Goal: Task Accomplishment & Management: Use online tool/utility

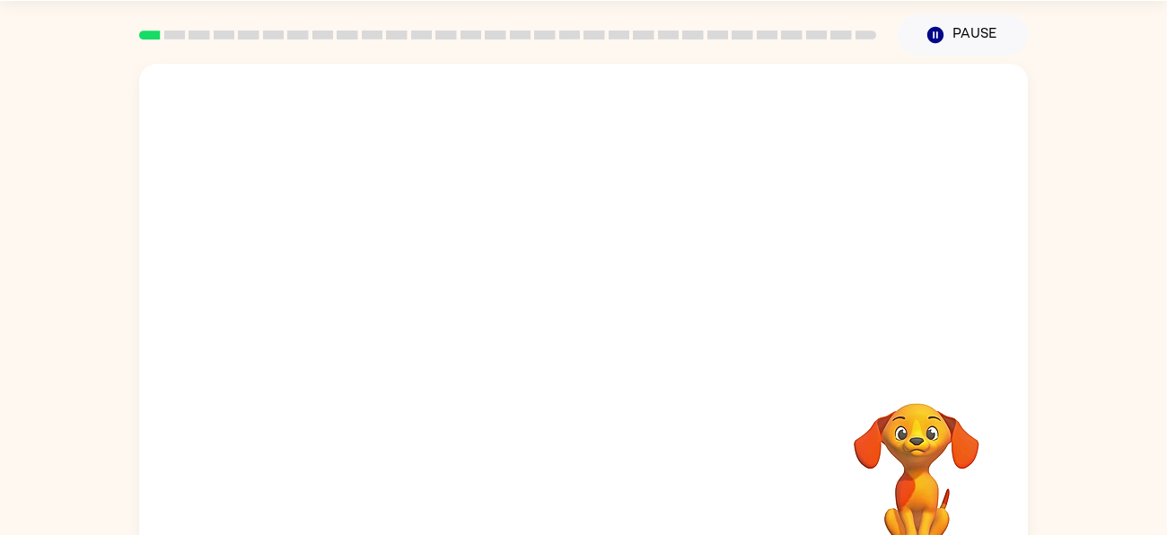
scroll to position [64, 0]
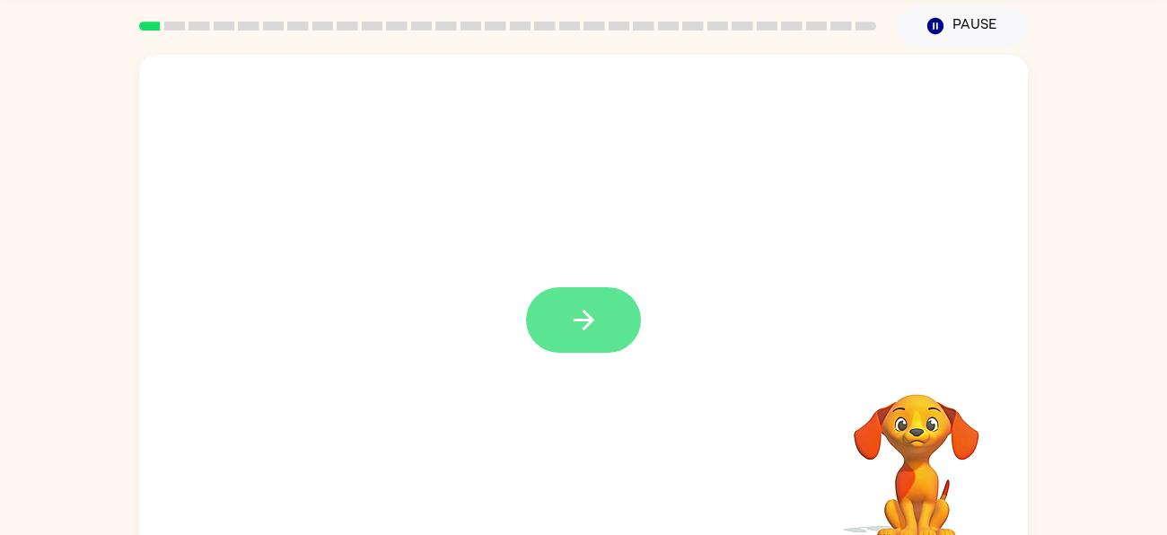
click at [580, 306] on icon "button" at bounding box center [583, 319] width 31 height 31
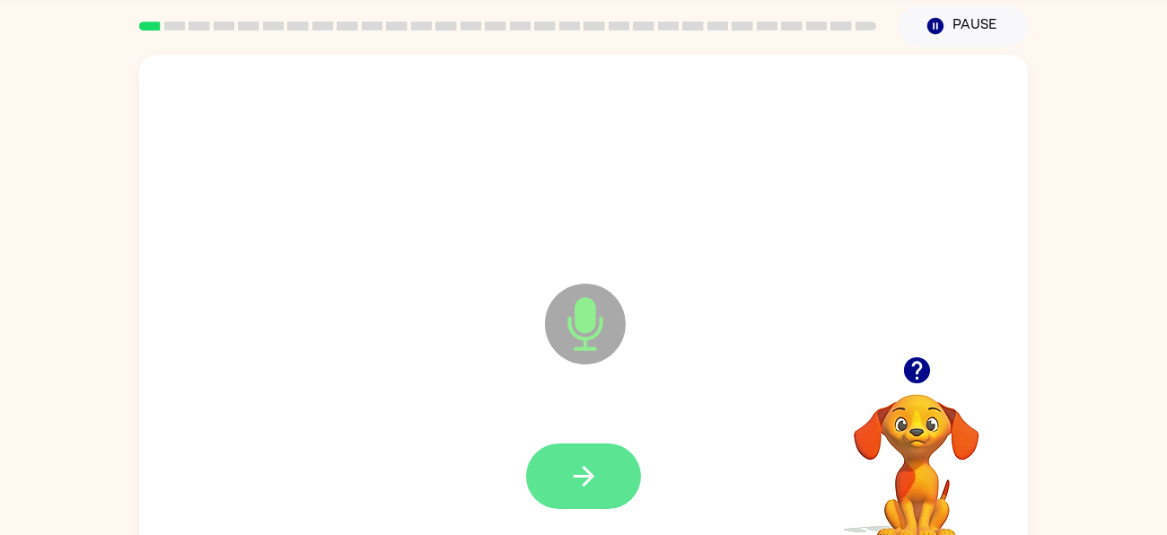
click at [582, 445] on button "button" at bounding box center [583, 477] width 115 height 66
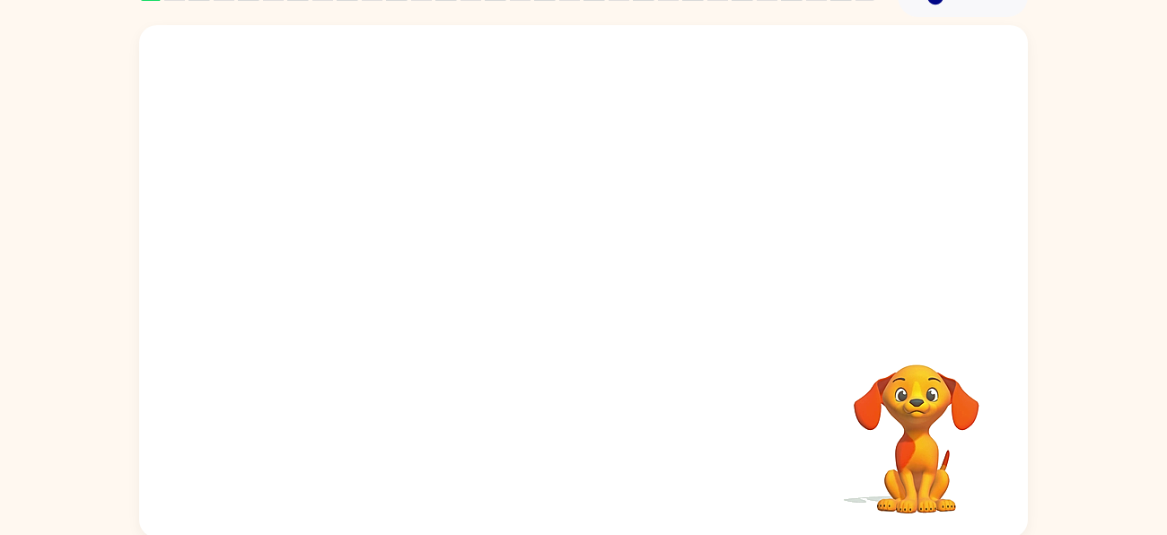
scroll to position [97, 0]
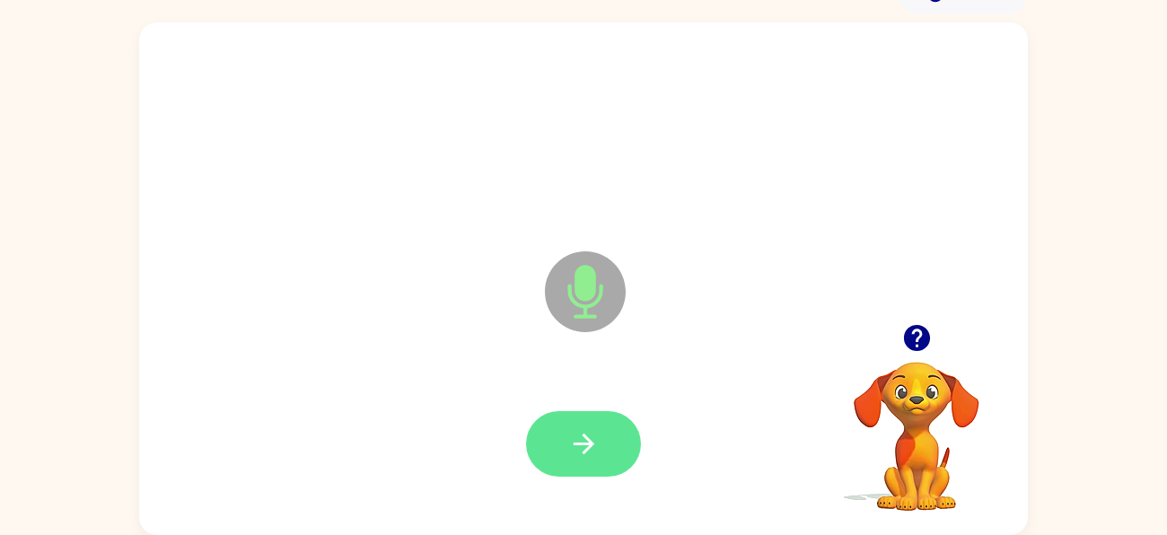
click at [601, 432] on button "button" at bounding box center [583, 444] width 115 height 66
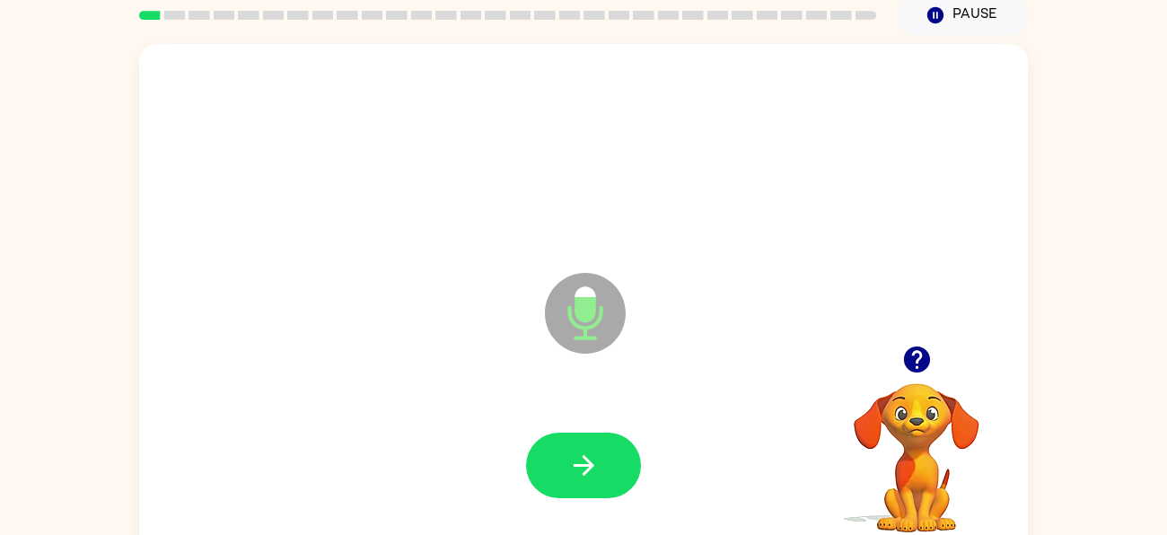
scroll to position [79, 0]
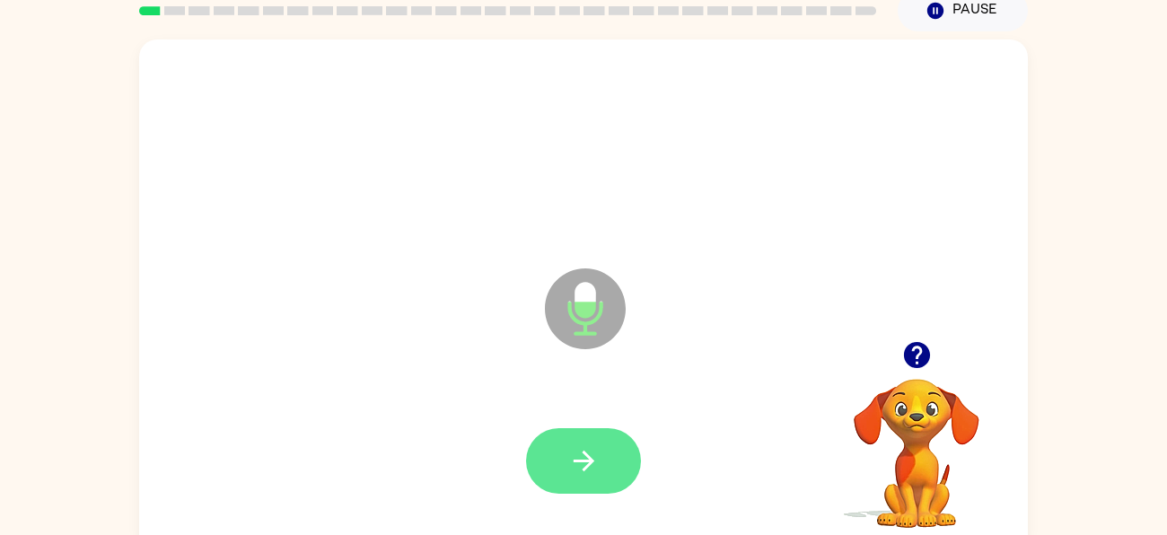
click at [599, 440] on button "button" at bounding box center [583, 461] width 115 height 66
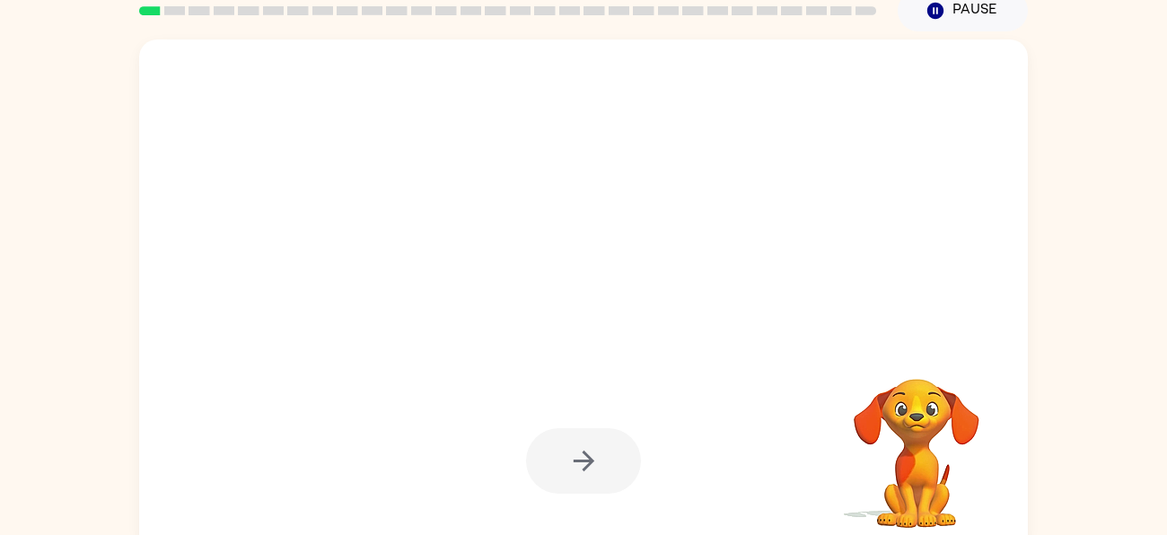
scroll to position [97, 0]
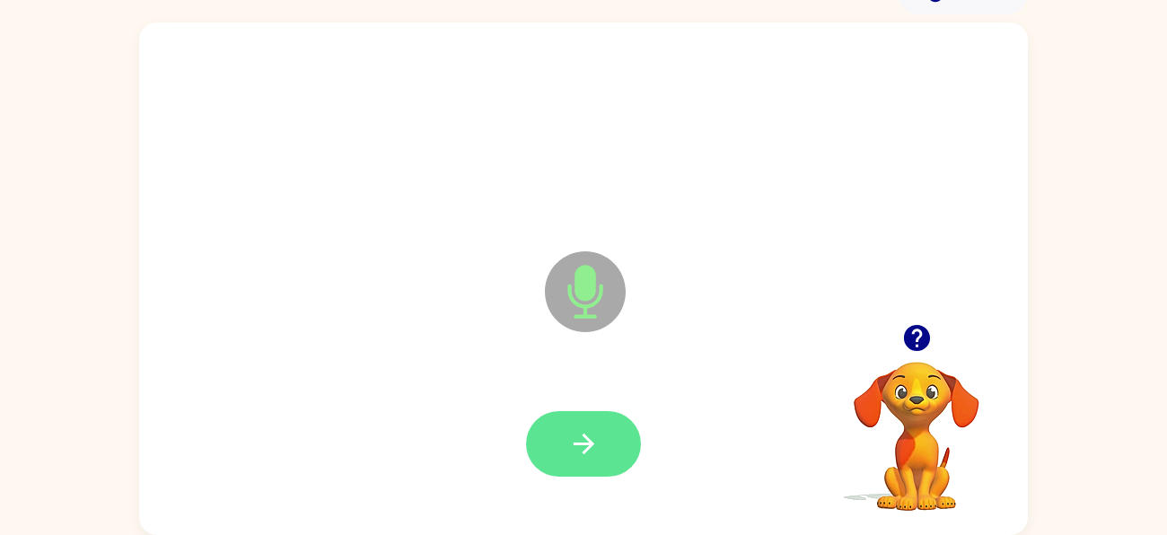
click at [603, 436] on button "button" at bounding box center [583, 444] width 115 height 66
click at [599, 411] on button "button" at bounding box center [583, 444] width 115 height 66
click at [631, 413] on div at bounding box center [583, 444] width 115 height 66
click at [601, 427] on button "button" at bounding box center [583, 444] width 115 height 66
click at [600, 392] on div at bounding box center [583, 444] width 853 height 147
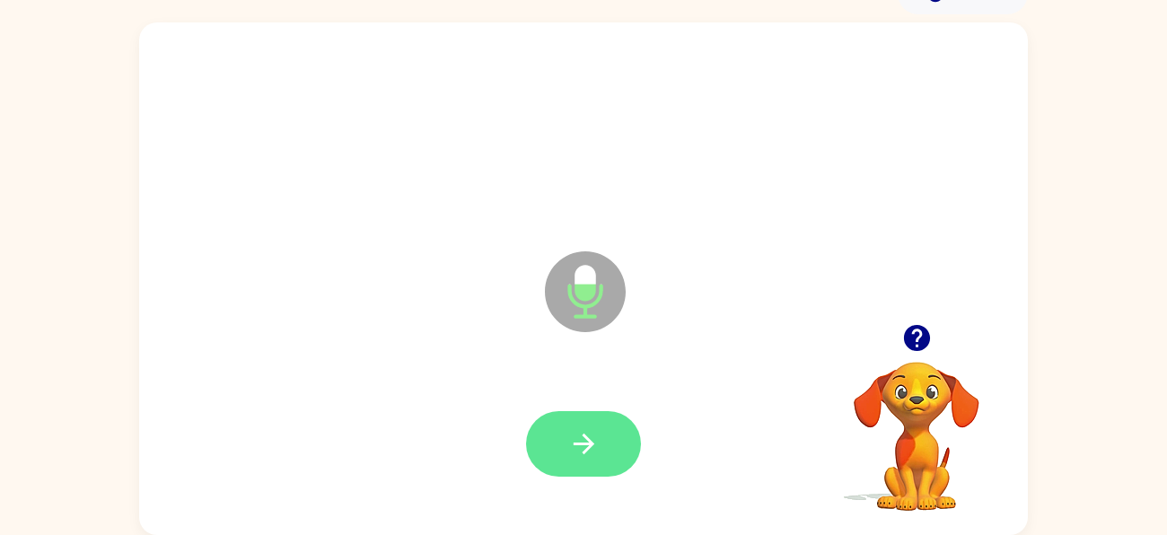
click at [578, 428] on icon "button" at bounding box center [583, 443] width 31 height 31
click at [594, 431] on icon "button" at bounding box center [583, 443] width 31 height 31
click at [614, 423] on button "button" at bounding box center [583, 444] width 115 height 66
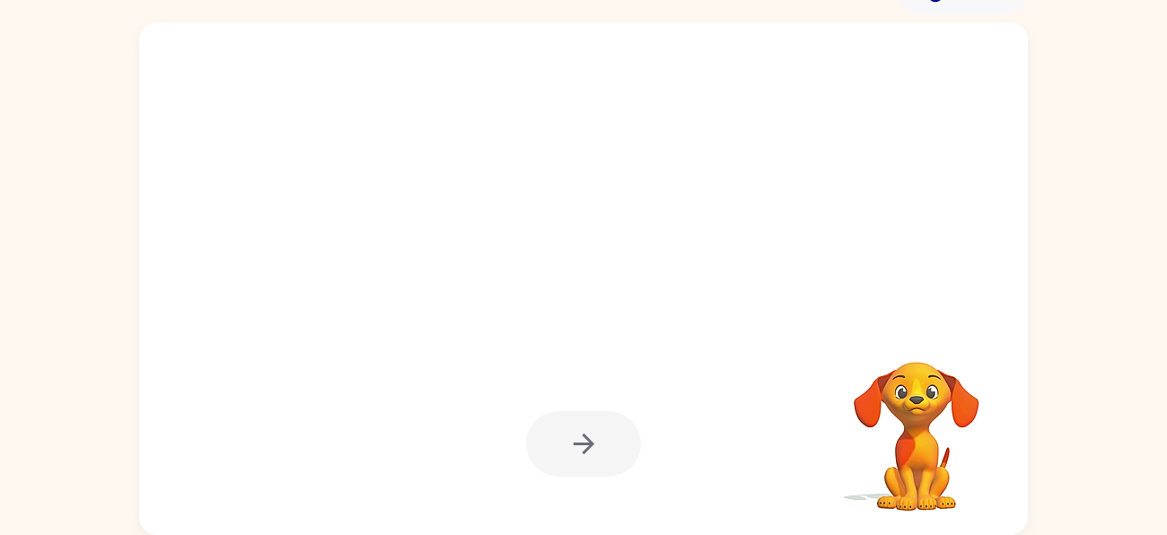
click at [969, 408] on video "Your browser must support playing .mp4 files to use Literably. Please try using…" at bounding box center [917, 424] width 180 height 180
click at [848, 412] on video "Your browser must support playing .mp4 files to use Literably. Please try using…" at bounding box center [917, 424] width 180 height 180
click at [968, 460] on video "Your browser must support playing .mp4 files to use Literably. Please try using…" at bounding box center [917, 424] width 180 height 180
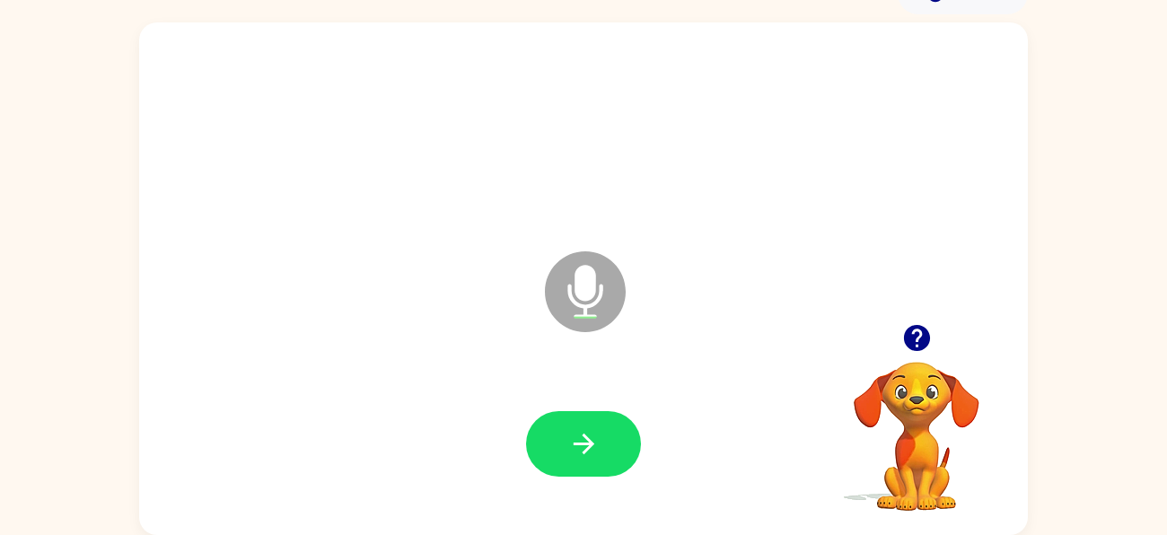
click at [957, 499] on video "Your browser must support playing .mp4 files to use Literably. Please try using…" at bounding box center [917, 424] width 180 height 180
click at [917, 489] on video "Your browser must support playing .mp4 files to use Literably. Please try using…" at bounding box center [917, 424] width 180 height 180
click at [896, 481] on video "Your browser must support playing .mp4 files to use Literably. Please try using…" at bounding box center [917, 424] width 180 height 180
click at [922, 437] on video "Your browser must support playing .mp4 files to use Literably. Please try using…" at bounding box center [917, 424] width 180 height 180
click at [912, 391] on video "Your browser must support playing .mp4 files to use Literably. Please try using…" at bounding box center [917, 424] width 180 height 180
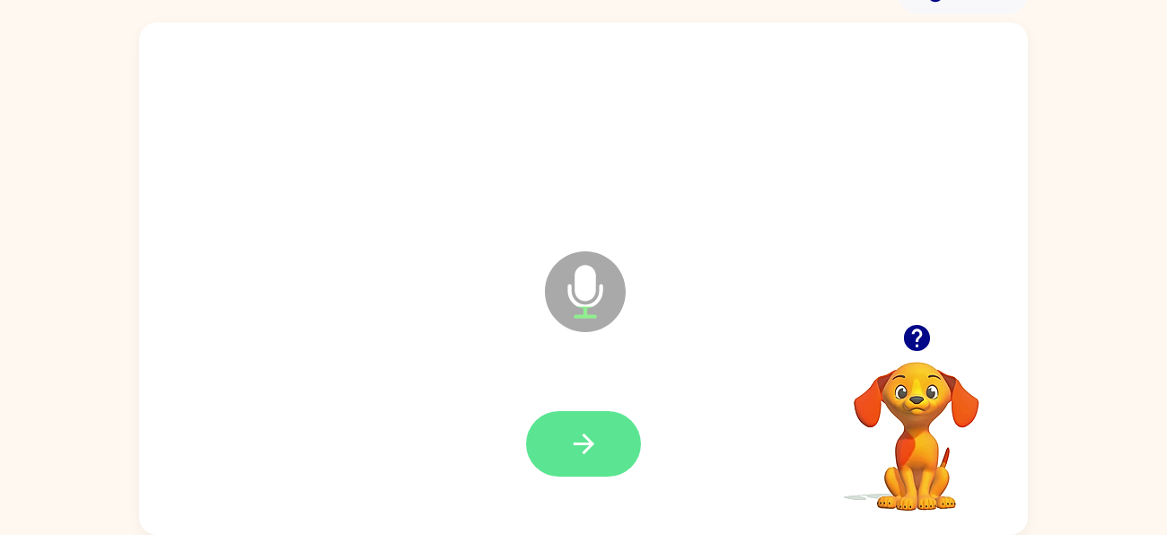
click at [599, 439] on icon "button" at bounding box center [583, 443] width 31 height 31
click at [610, 445] on button "button" at bounding box center [583, 444] width 115 height 66
click at [622, 433] on button "button" at bounding box center [583, 444] width 115 height 66
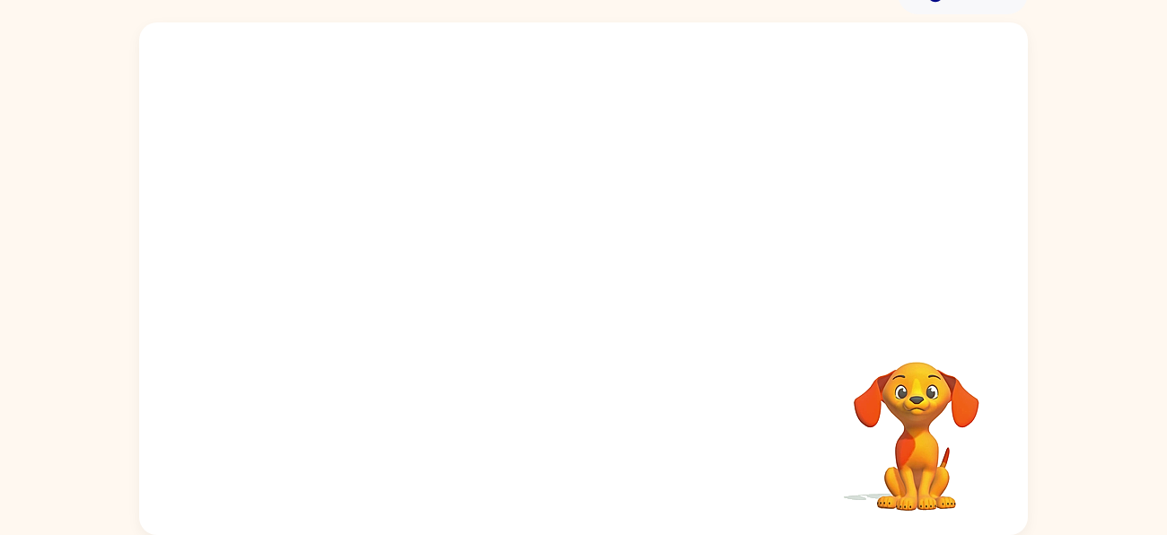
click at [970, 393] on video "Your browser must support playing .mp4 files to use Literably. Please try using…" at bounding box center [917, 424] width 180 height 180
click at [880, 336] on video "Your browser must support playing .mp4 files to use Literably. Please try using…" at bounding box center [917, 424] width 180 height 180
click at [920, 369] on video "Your browser must support playing .mp4 files to use Literably. Please try using…" at bounding box center [917, 424] width 180 height 180
click at [955, 461] on video "Your browser must support playing .mp4 files to use Literably. Please try using…" at bounding box center [917, 424] width 180 height 180
click at [958, 491] on video "Your browser must support playing .mp4 files to use Literably. Please try using…" at bounding box center [917, 424] width 180 height 180
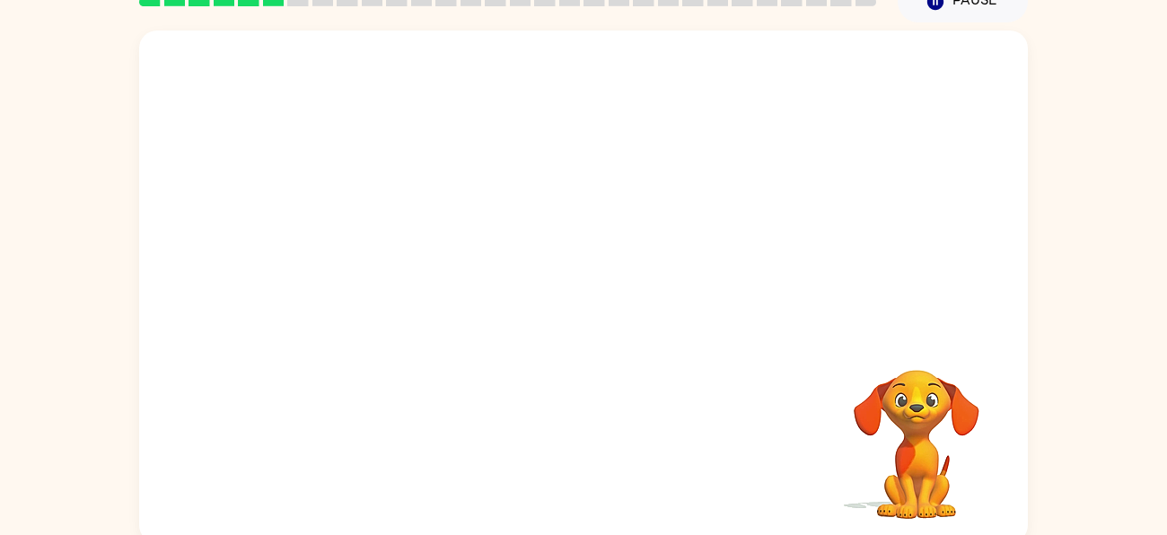
scroll to position [86, 0]
click at [902, 507] on video "Your browser must support playing .mp4 files to use Literably. Please try using…" at bounding box center [917, 434] width 180 height 180
click at [884, 497] on video "Your browser must support playing .mp4 files to use Literably. Please try using…" at bounding box center [917, 434] width 180 height 180
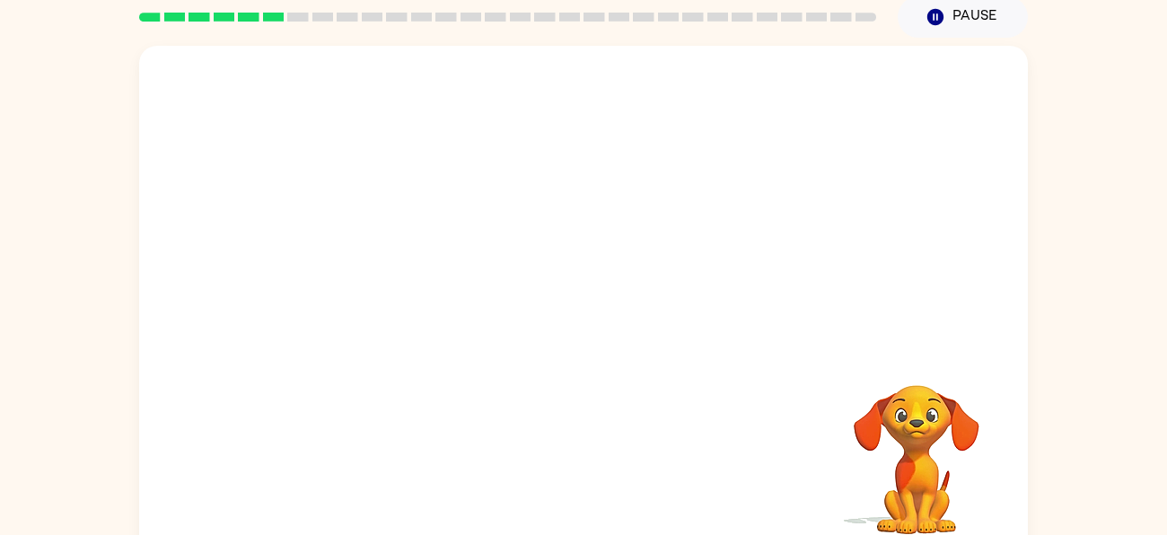
click at [866, 423] on video "Your browser must support playing .mp4 files to use Literably. Please try using…" at bounding box center [917, 447] width 180 height 180
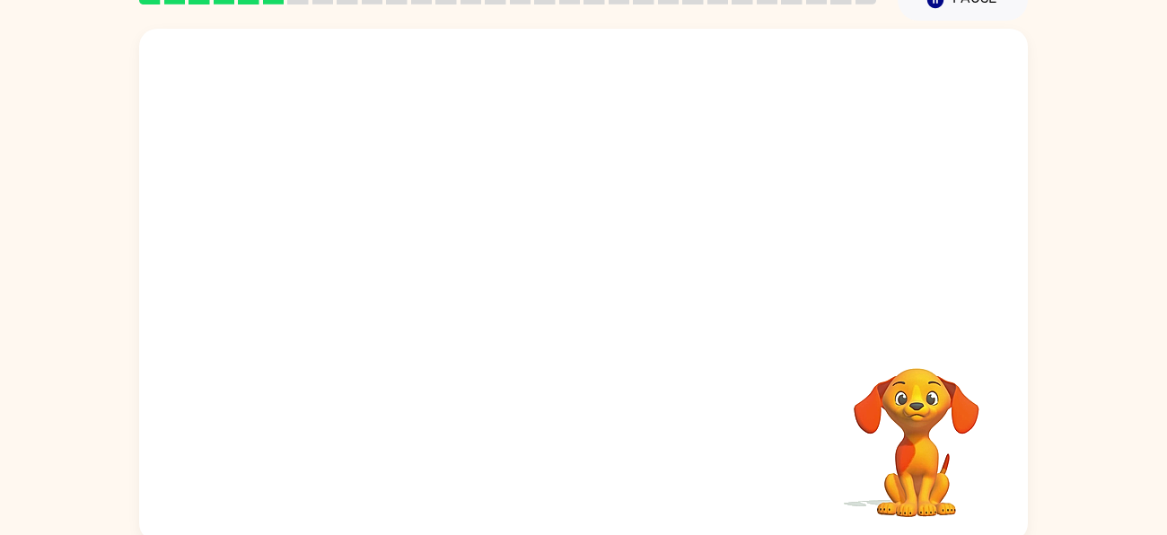
scroll to position [97, 0]
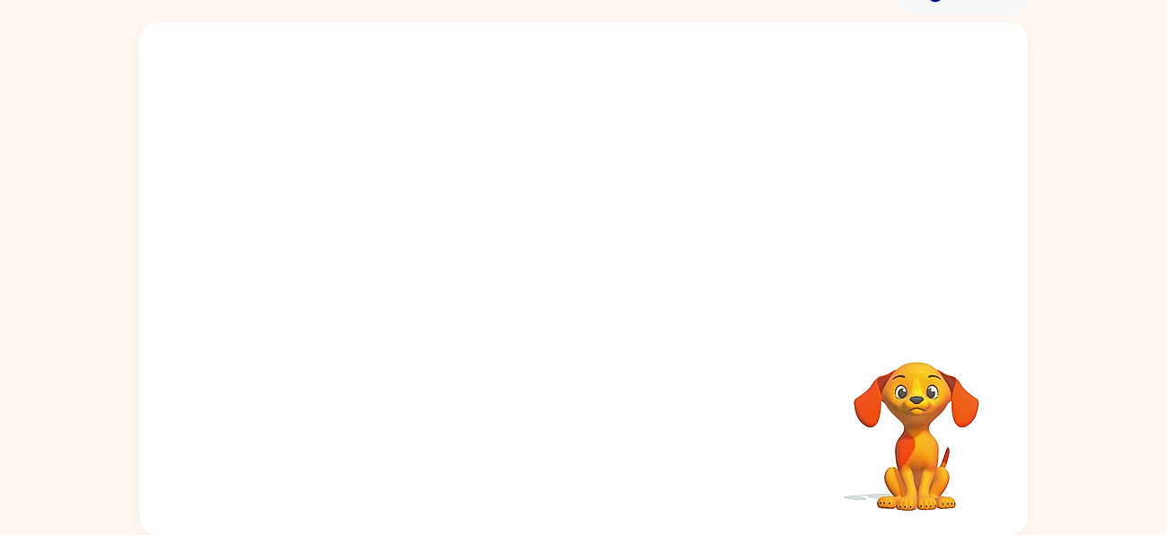
click at [929, 450] on video "Your browser must support playing .mp4 files to use Literably. Please try using…" at bounding box center [917, 424] width 180 height 180
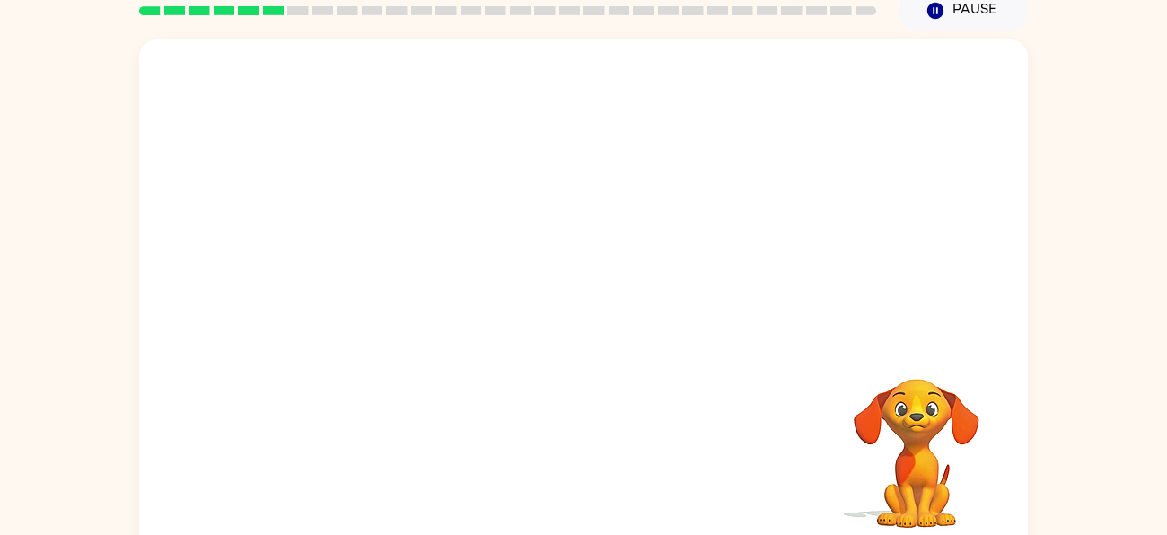
scroll to position [73, 0]
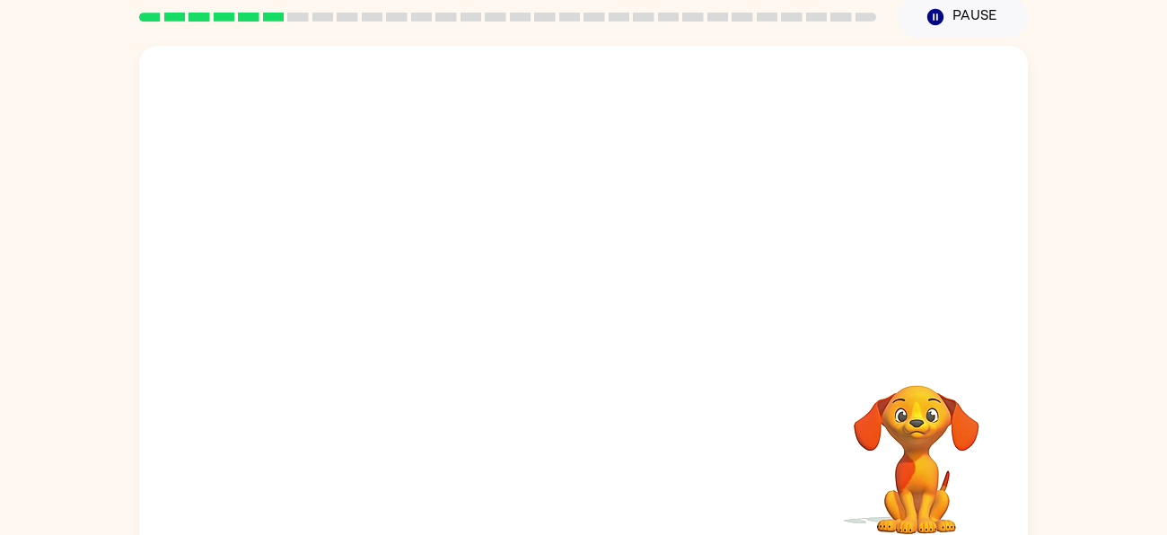
click at [937, 389] on video "Your browser must support playing .mp4 files to use Literably. Please try using…" at bounding box center [917, 447] width 180 height 180
click at [918, 415] on video "Your browser must support playing .mp4 files to use Literably. Please try using…" at bounding box center [917, 447] width 180 height 180
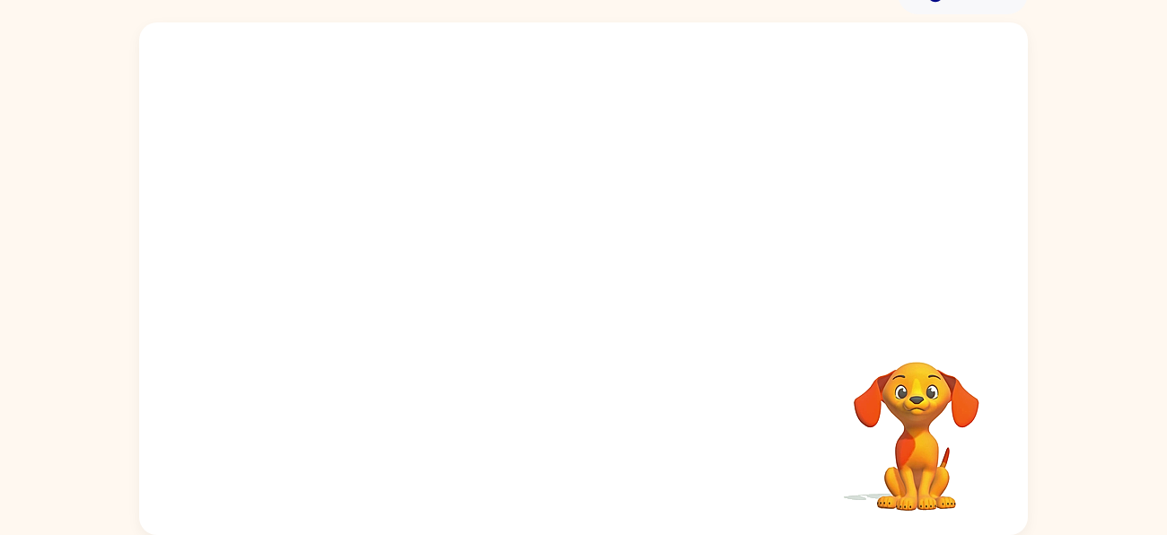
click at [913, 408] on video "Your browser must support playing .mp4 files to use Literably. Please try using…" at bounding box center [917, 424] width 180 height 180
click at [932, 362] on video "Your browser must support playing .mp4 files to use Literably. Please try using…" at bounding box center [917, 424] width 180 height 180
click at [899, 364] on video "Your browser must support playing .mp4 files to use Literably. Please try using…" at bounding box center [917, 424] width 180 height 180
click at [913, 404] on video "Your browser must support playing .mp4 files to use Literably. Please try using…" at bounding box center [917, 424] width 180 height 180
click at [950, 390] on video "Your browser must support playing .mp4 files to use Literably. Please try using…" at bounding box center [917, 424] width 180 height 180
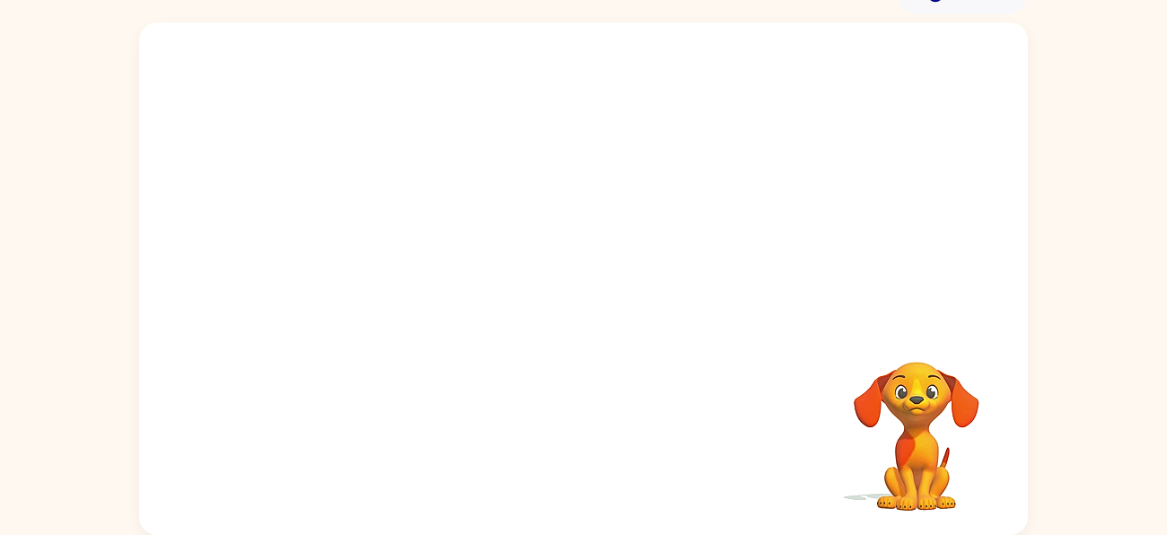
click at [920, 377] on video "Your browser must support playing .mp4 files to use Literably. Please try using…" at bounding box center [917, 424] width 180 height 180
click at [916, 367] on video "Your browser must support playing .mp4 files to use Literably. Please try using…" at bounding box center [917, 424] width 180 height 180
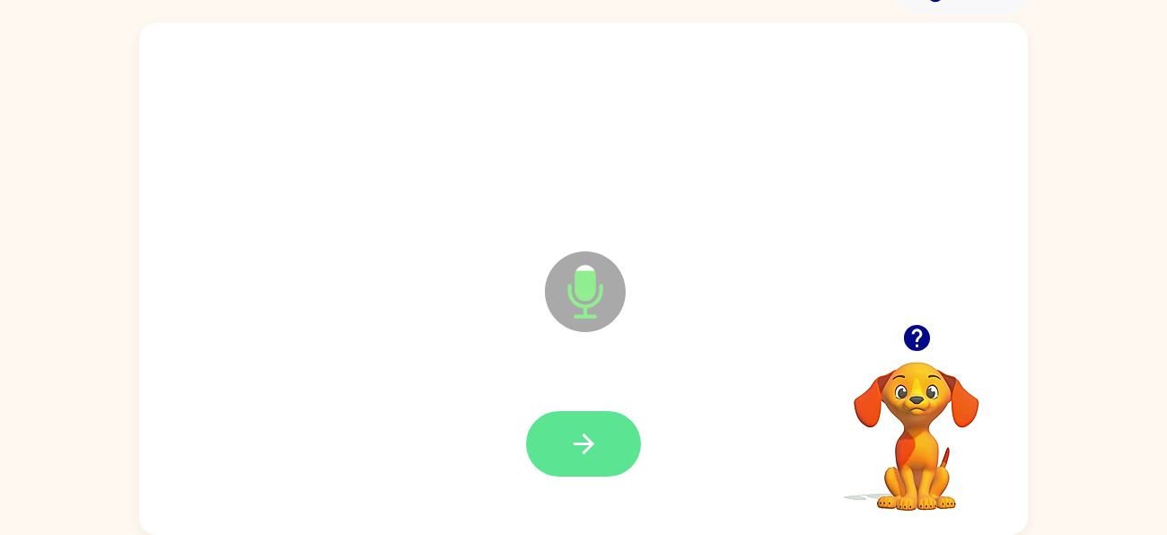
click at [600, 414] on button "button" at bounding box center [583, 444] width 115 height 66
click at [603, 417] on button "button" at bounding box center [583, 444] width 115 height 66
click at [607, 420] on button "button" at bounding box center [583, 444] width 115 height 66
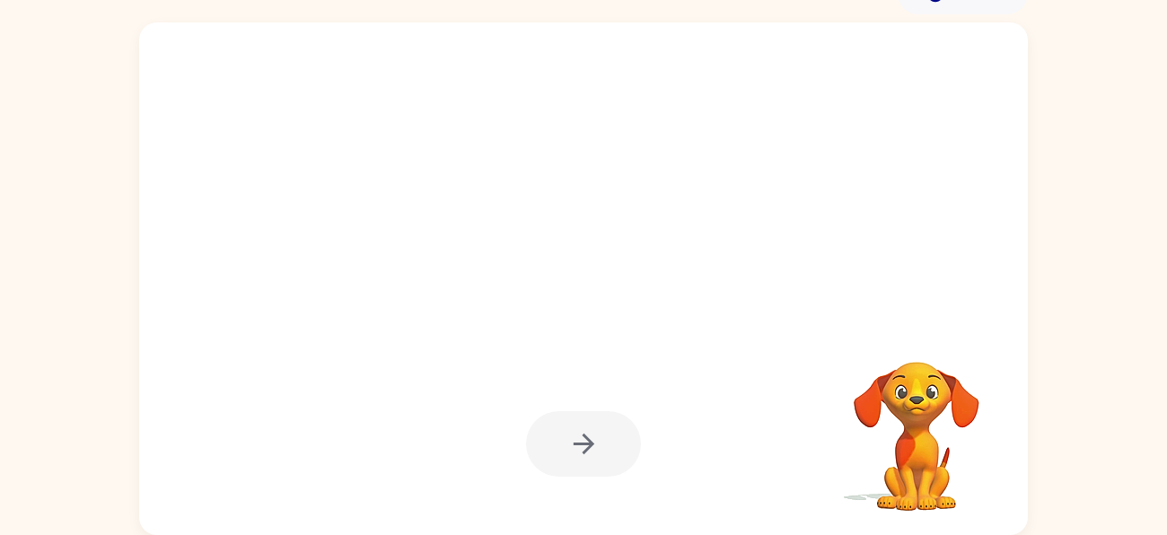
click at [943, 412] on video "Your browser must support playing .mp4 files to use Literably. Please try using…" at bounding box center [917, 424] width 180 height 180
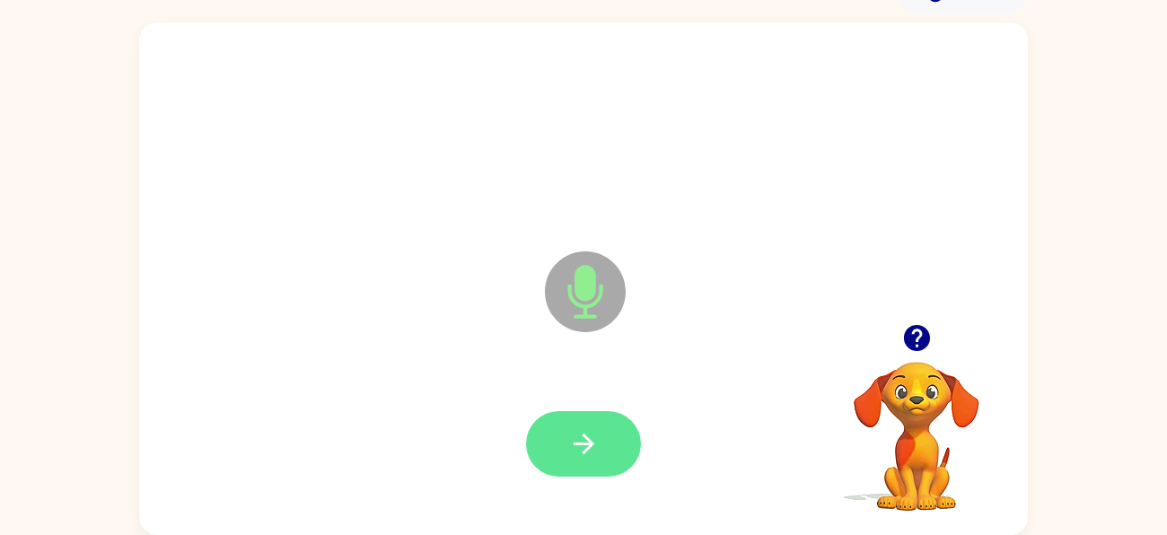
click at [601, 432] on button "button" at bounding box center [583, 444] width 115 height 66
click at [609, 444] on button "button" at bounding box center [583, 444] width 115 height 66
click at [622, 421] on button "button" at bounding box center [583, 444] width 115 height 66
click at [625, 443] on button "button" at bounding box center [583, 444] width 115 height 66
click at [622, 433] on button "button" at bounding box center [583, 444] width 115 height 66
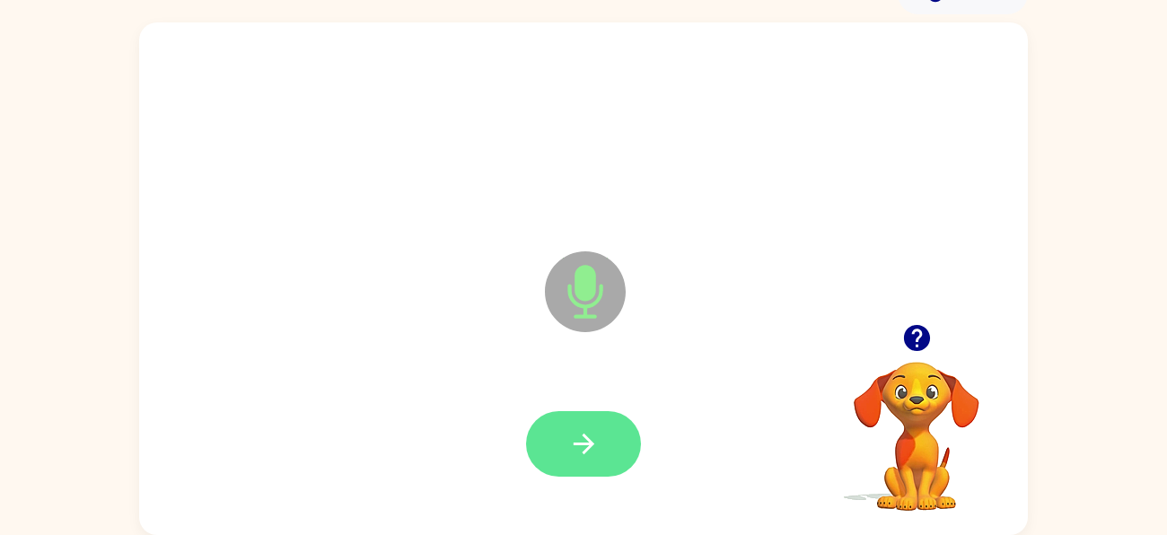
click at [629, 437] on button "button" at bounding box center [583, 444] width 115 height 66
click at [617, 436] on button "button" at bounding box center [583, 444] width 115 height 66
click at [610, 431] on button "button" at bounding box center [583, 444] width 115 height 66
click at [616, 431] on button "button" at bounding box center [583, 444] width 115 height 66
click at [602, 425] on button "button" at bounding box center [583, 444] width 115 height 66
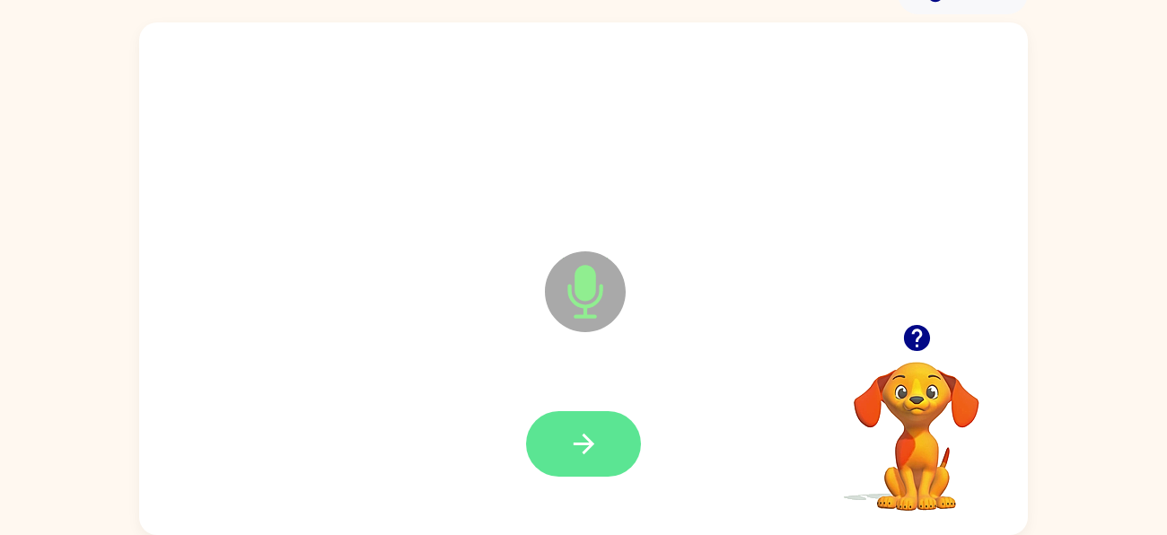
click at [620, 436] on button "button" at bounding box center [583, 444] width 115 height 66
click at [619, 431] on button "button" at bounding box center [583, 444] width 115 height 66
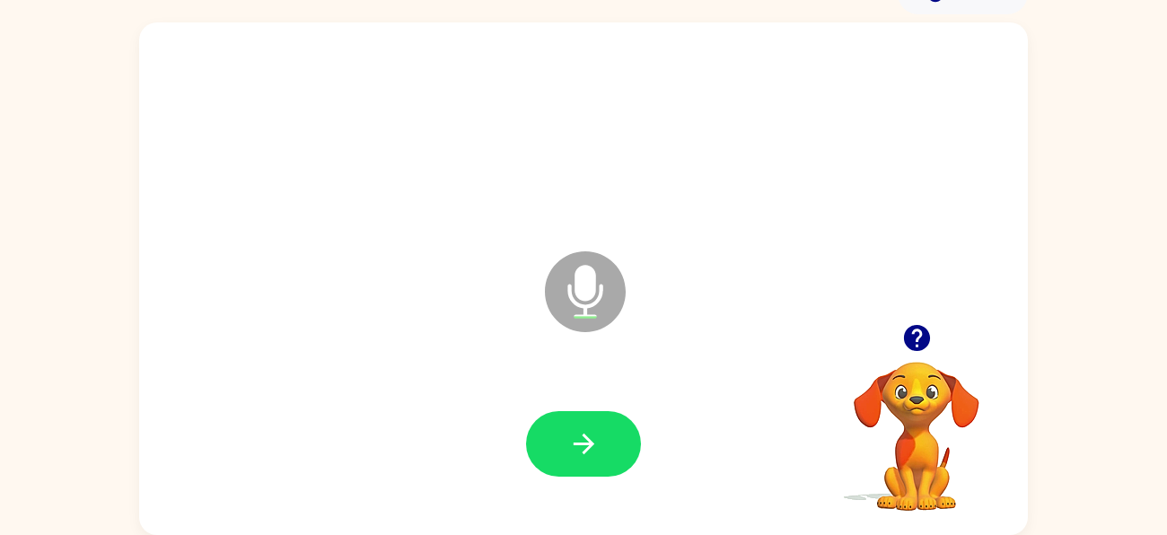
click at [917, 341] on icon "button" at bounding box center [916, 338] width 26 height 26
click at [613, 447] on button "button" at bounding box center [583, 444] width 115 height 66
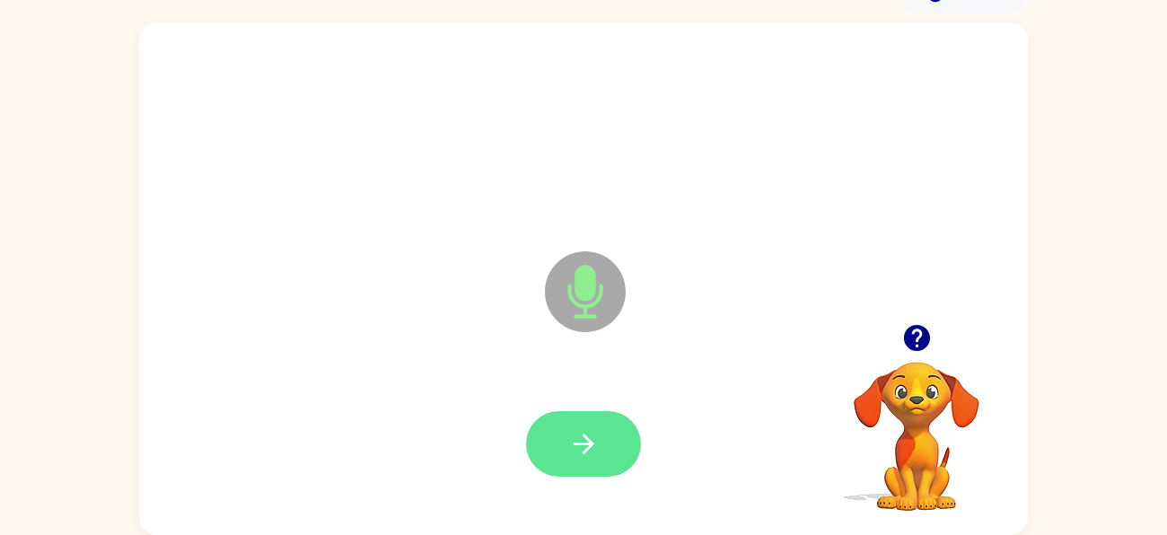
click at [586, 450] on icon "button" at bounding box center [583, 443] width 31 height 31
click at [609, 442] on button "button" at bounding box center [583, 444] width 115 height 66
click at [600, 424] on button "button" at bounding box center [583, 444] width 115 height 66
click at [603, 419] on button "button" at bounding box center [583, 444] width 115 height 66
click at [594, 434] on icon "button" at bounding box center [583, 443] width 31 height 31
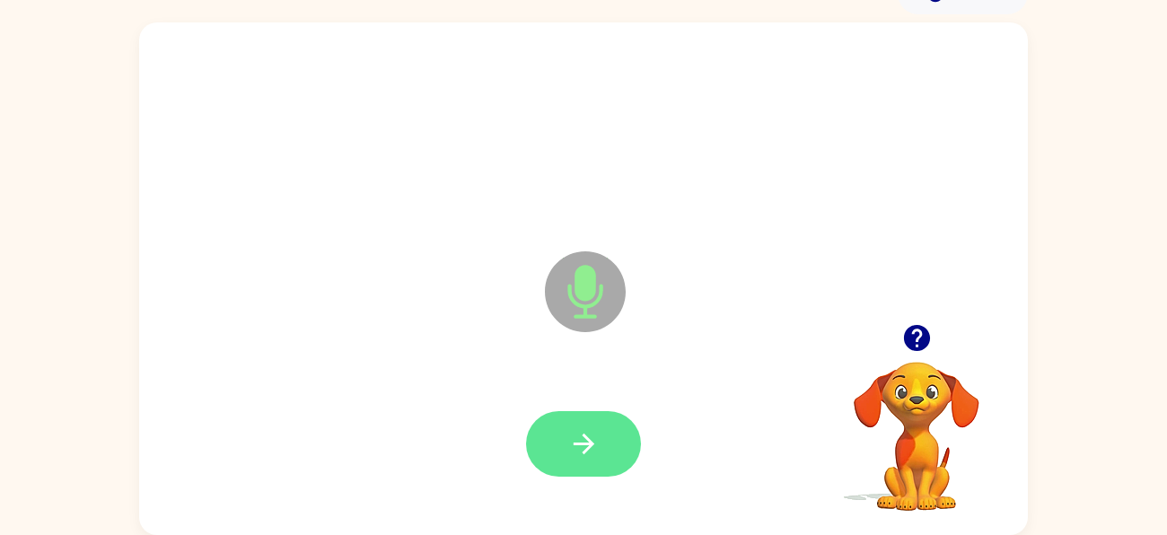
click at [608, 435] on button "button" at bounding box center [583, 444] width 115 height 66
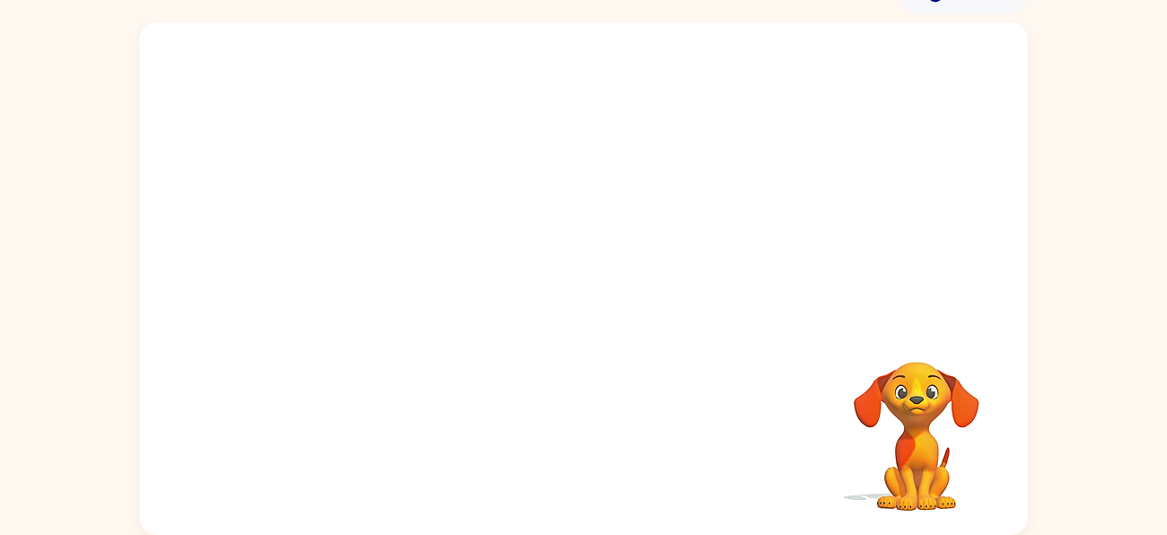
click at [914, 373] on video "Your browser must support playing .mp4 files to use Literably. Please try using…" at bounding box center [917, 424] width 180 height 180
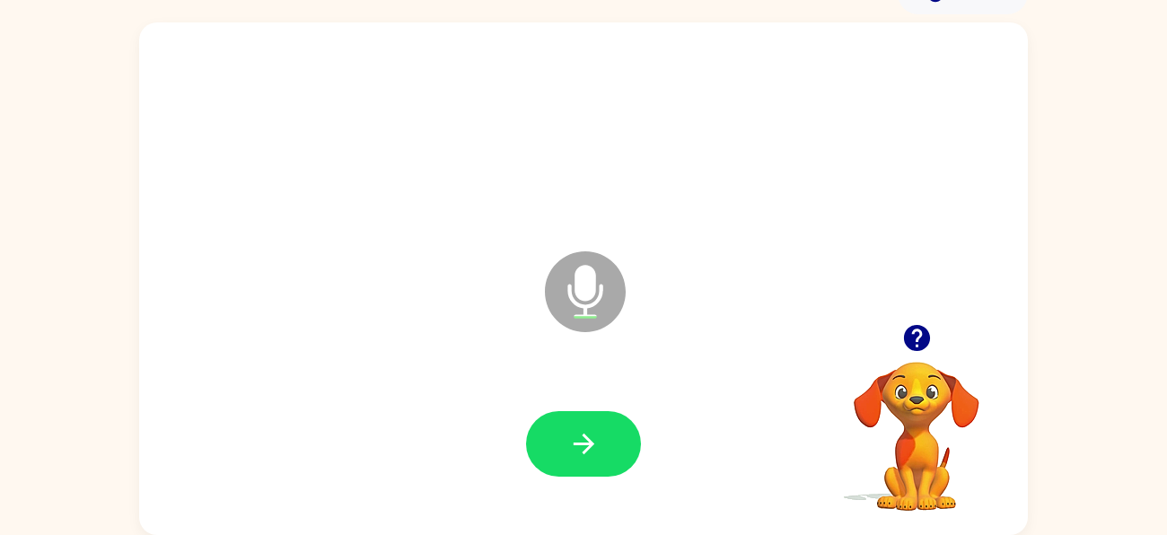
click at [920, 358] on button "button" at bounding box center [917, 338] width 46 height 46
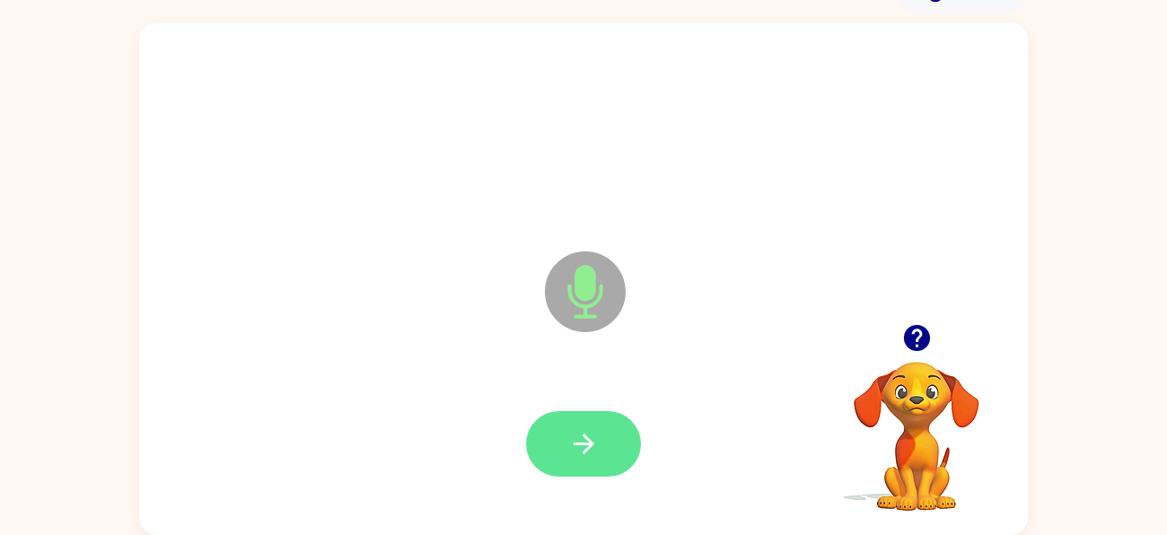
click at [605, 434] on button "button" at bounding box center [583, 444] width 115 height 66
click at [621, 441] on button "button" at bounding box center [583, 444] width 115 height 66
click at [619, 424] on button "button" at bounding box center [583, 444] width 115 height 66
click at [590, 458] on icon "button" at bounding box center [583, 443] width 31 height 31
click at [603, 424] on button "button" at bounding box center [583, 444] width 115 height 66
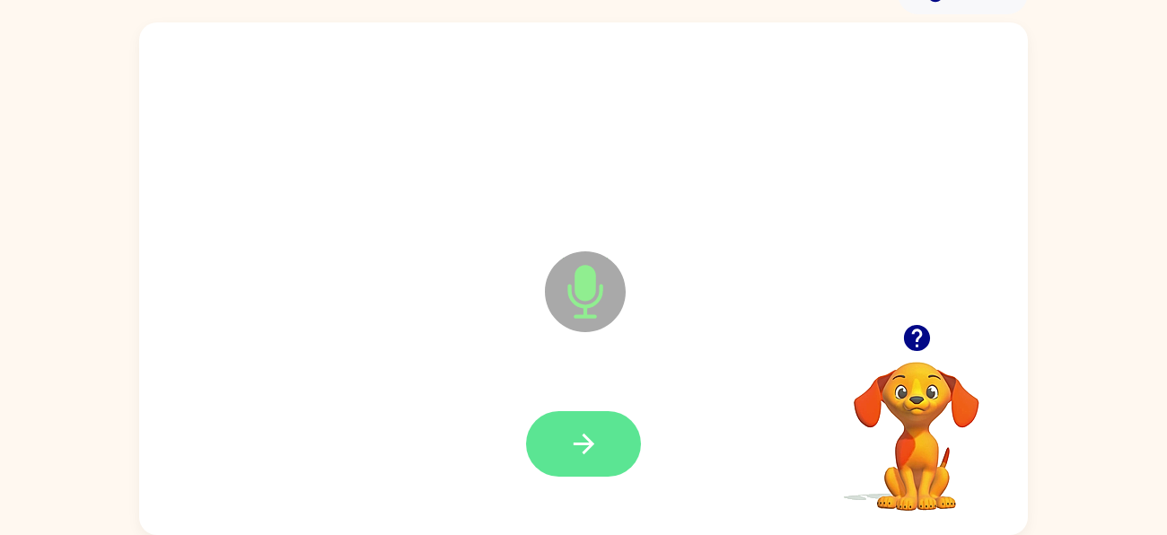
click at [595, 417] on button "button" at bounding box center [583, 444] width 115 height 66
click at [603, 445] on button "button" at bounding box center [583, 444] width 115 height 66
click at [608, 414] on button "button" at bounding box center [583, 444] width 115 height 66
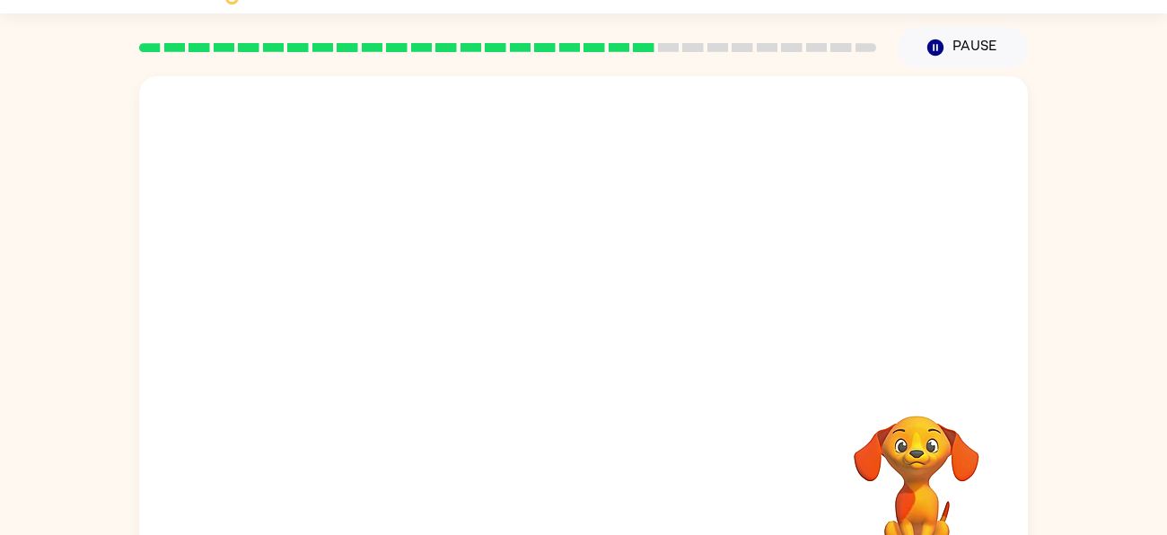
click at [1105, 163] on div "Your browser must support playing .mp4 files to use Literably. Please try using…" at bounding box center [583, 328] width 1167 height 521
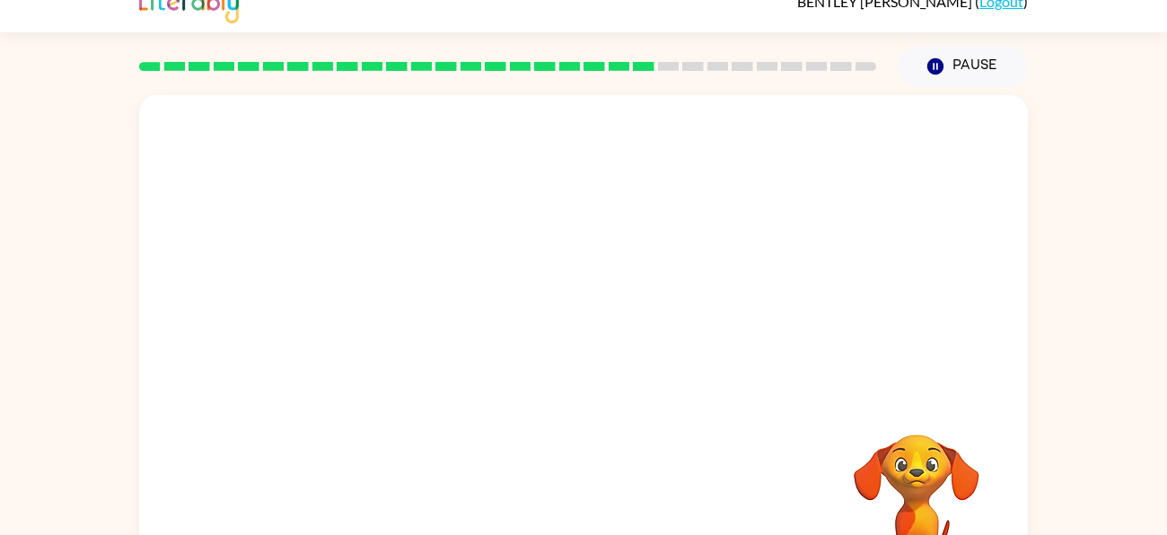
click at [1075, 92] on div "Your browser must support playing .mp4 files to use Literably. Please try using…" at bounding box center [583, 347] width 1167 height 521
click at [1064, 92] on div "Your browser must support playing .mp4 files to use Literably. Please try using…" at bounding box center [583, 347] width 1167 height 521
click at [1075, 101] on div "Your browser must support playing .mp4 files to use Literably. Please try using…" at bounding box center [583, 347] width 1167 height 521
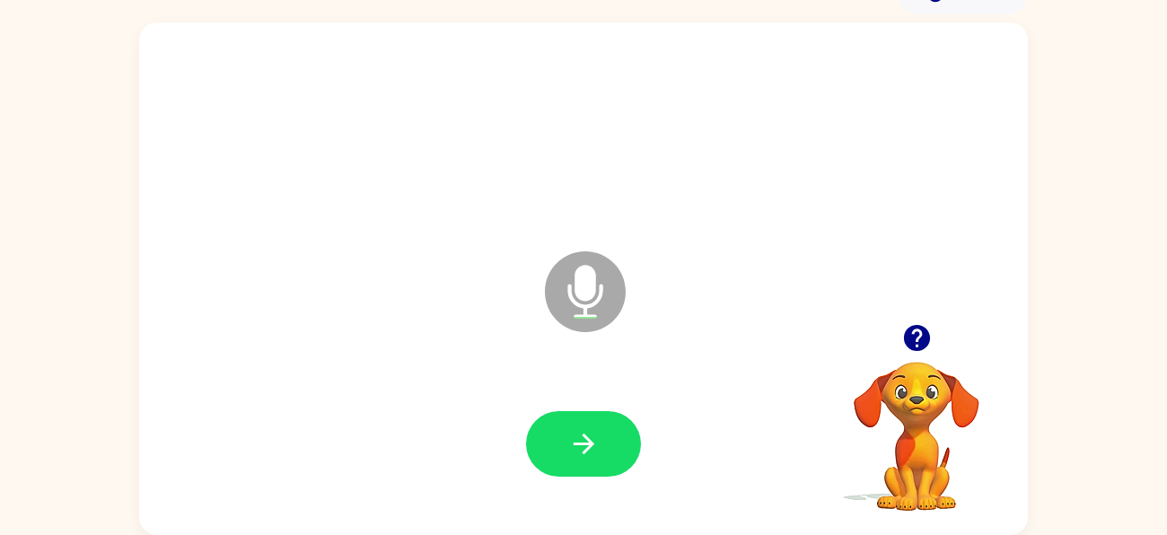
click at [923, 332] on icon "button" at bounding box center [916, 338] width 26 height 26
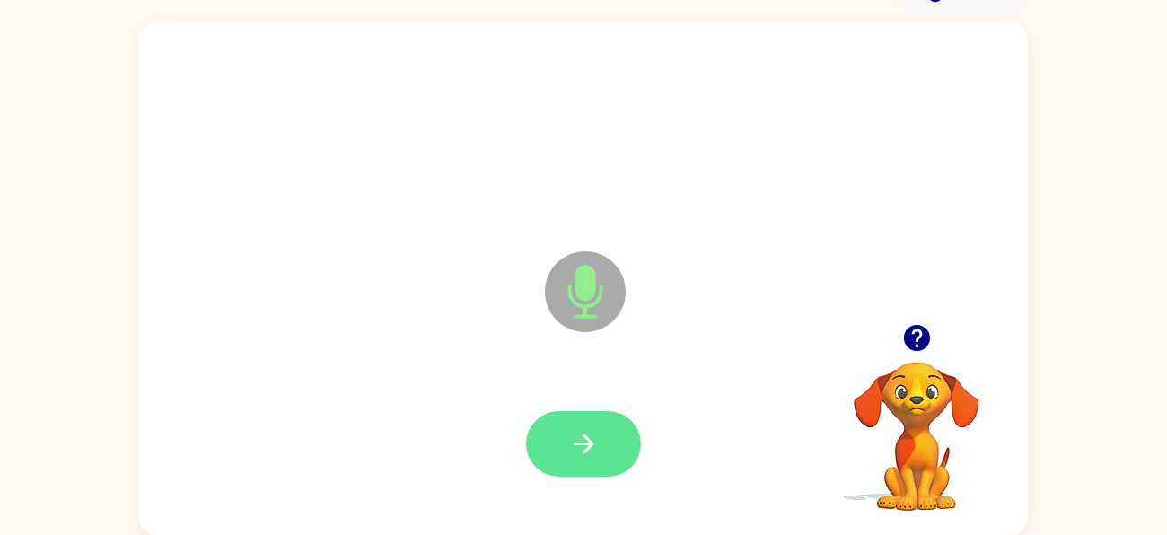
click at [617, 436] on button "button" at bounding box center [583, 444] width 115 height 66
click at [609, 438] on button "button" at bounding box center [583, 444] width 115 height 66
click at [612, 443] on button "button" at bounding box center [583, 444] width 115 height 66
click at [625, 424] on button "button" at bounding box center [583, 444] width 115 height 66
click at [608, 425] on button "button" at bounding box center [583, 444] width 115 height 66
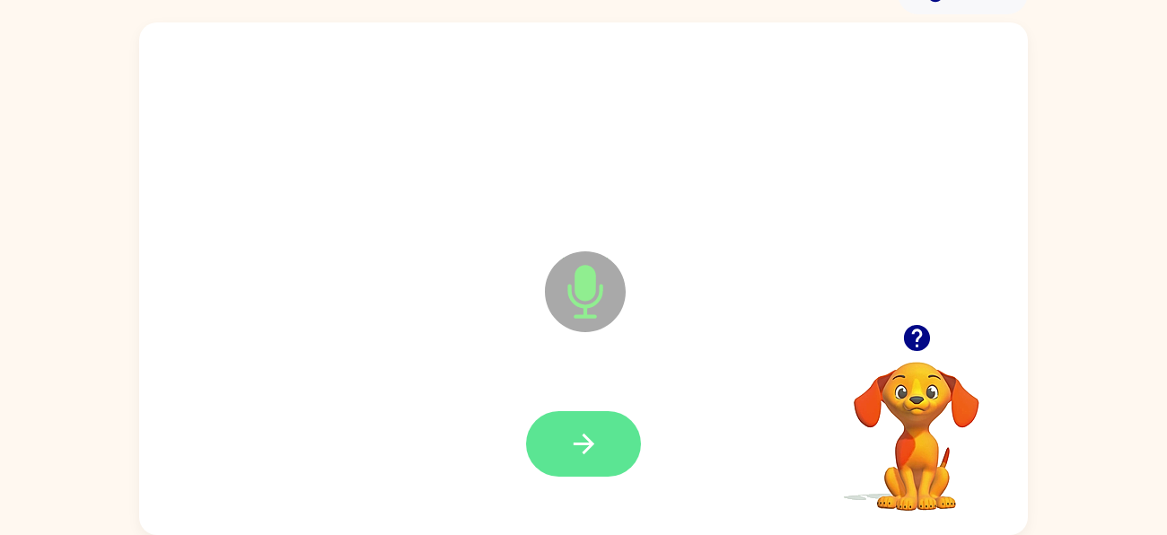
click at [607, 424] on button "button" at bounding box center [583, 444] width 115 height 66
click at [601, 433] on button "button" at bounding box center [583, 444] width 115 height 66
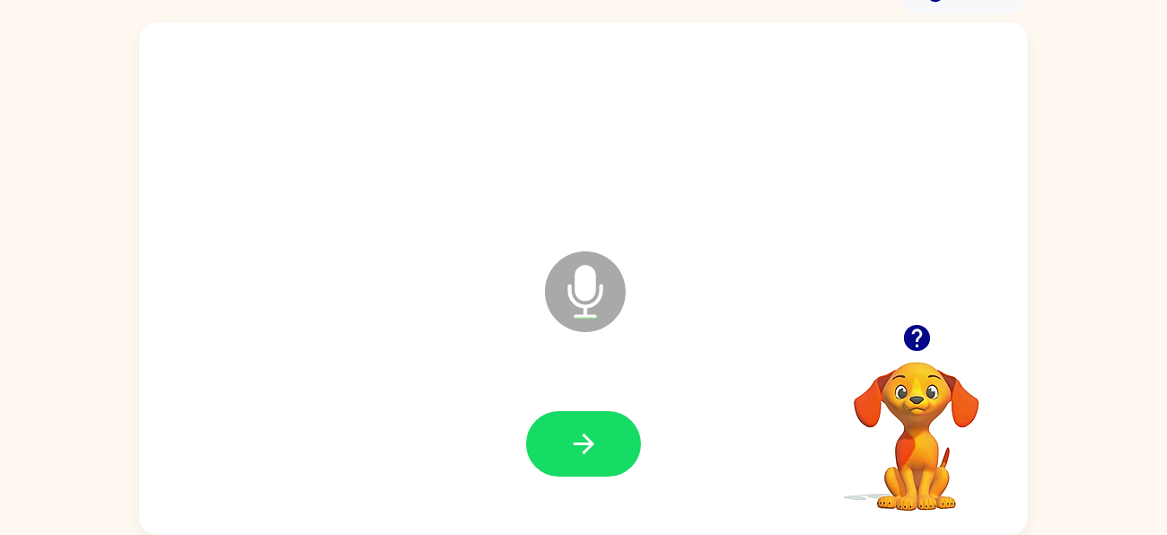
click at [932, 350] on icon "button" at bounding box center [917, 337] width 31 height 31
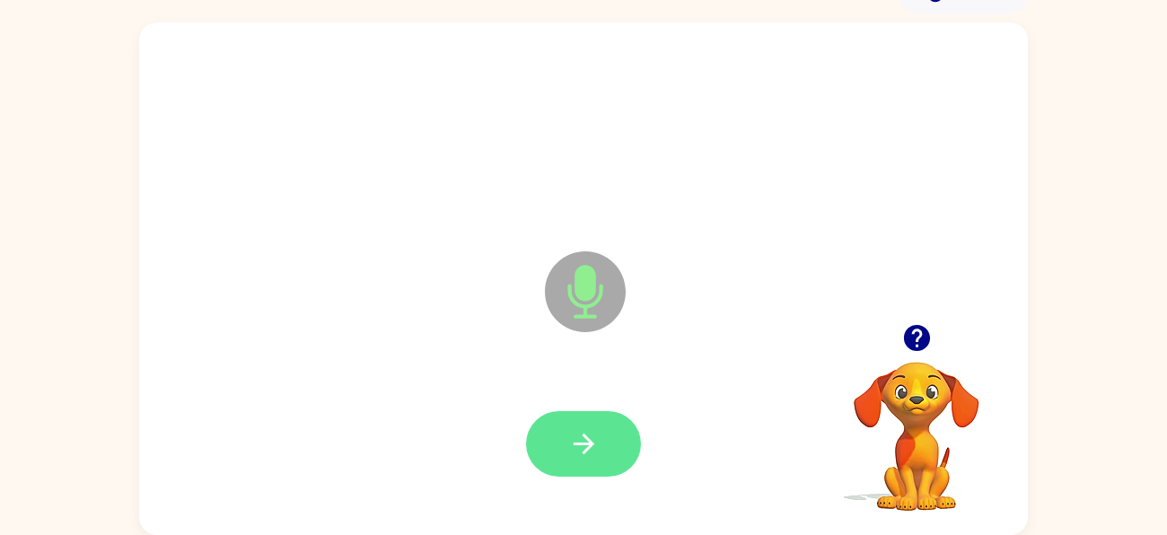
click at [586, 437] on icon "button" at bounding box center [583, 444] width 21 height 21
click at [614, 446] on button "button" at bounding box center [583, 444] width 115 height 66
click at [611, 447] on button "button" at bounding box center [583, 444] width 115 height 66
click at [606, 442] on button "button" at bounding box center [583, 444] width 115 height 66
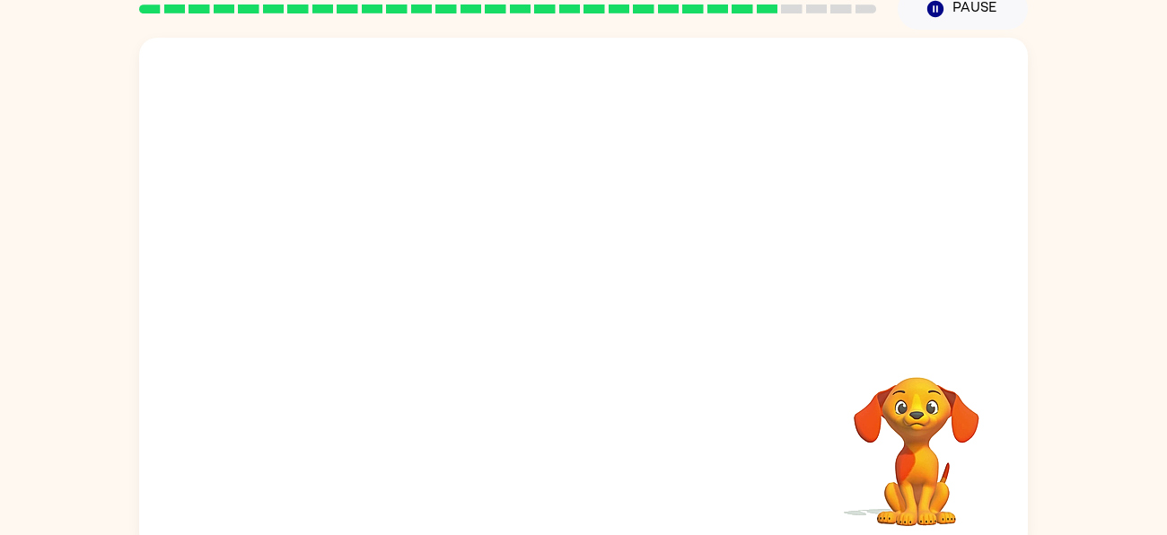
scroll to position [80, 0]
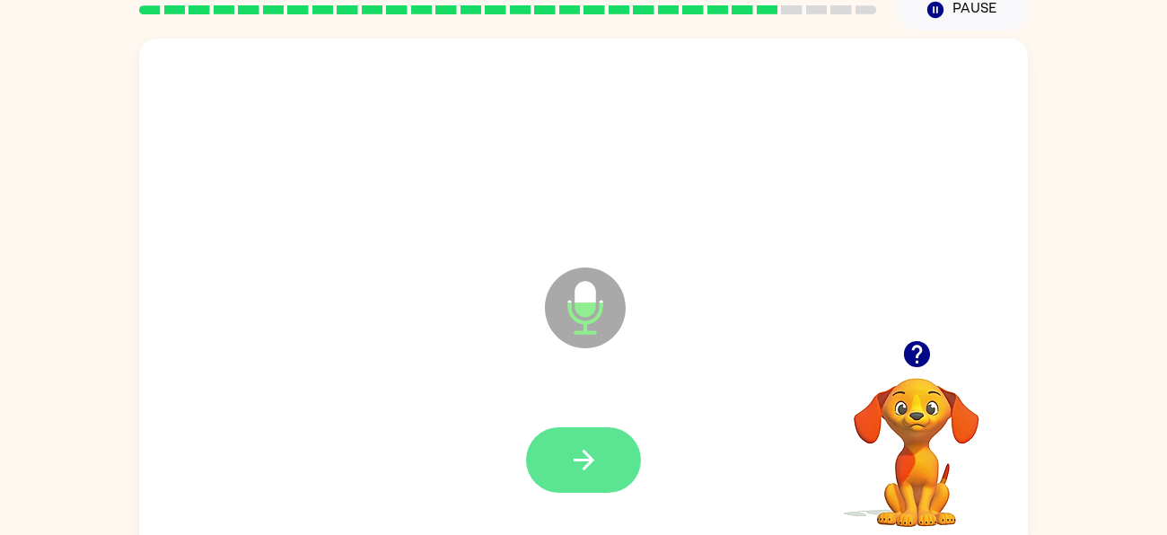
click at [604, 462] on button "button" at bounding box center [583, 460] width 115 height 66
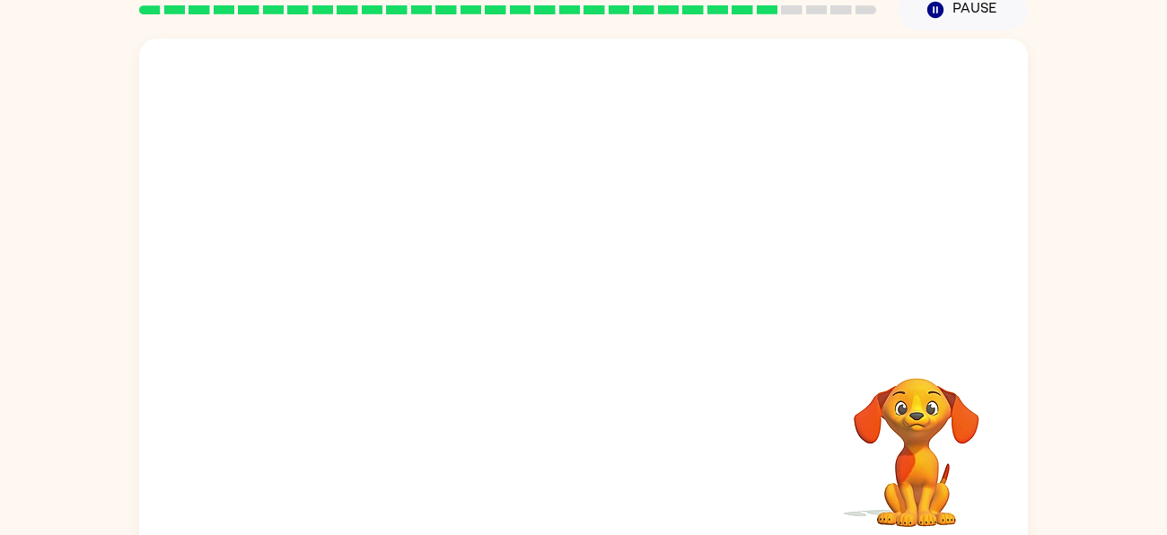
scroll to position [97, 0]
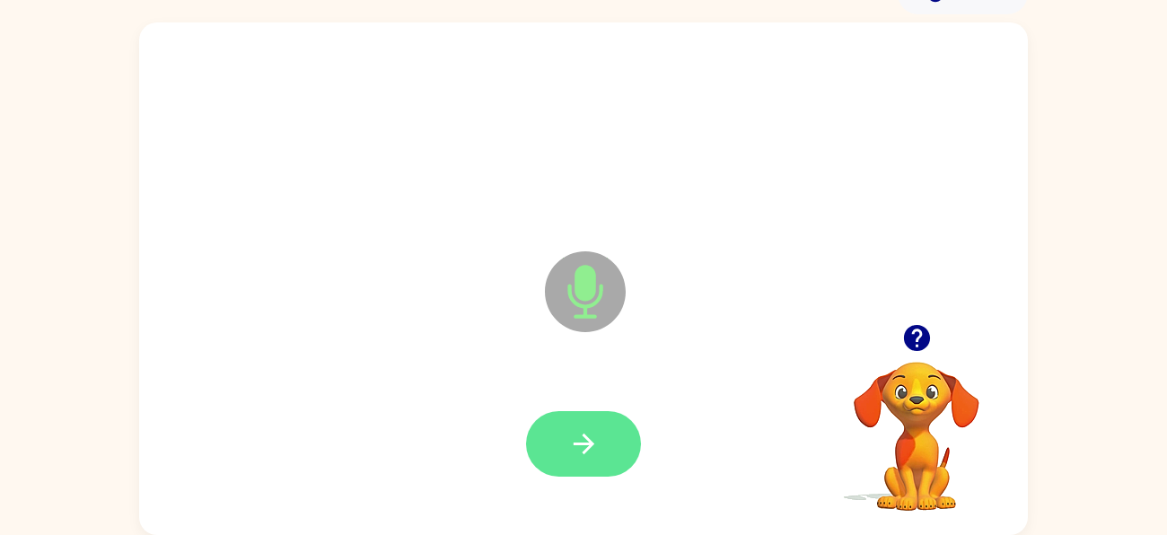
click at [599, 437] on icon "button" at bounding box center [583, 443] width 31 height 31
click at [601, 430] on button "button" at bounding box center [583, 444] width 115 height 66
click at [602, 438] on button "button" at bounding box center [583, 444] width 115 height 66
click at [608, 430] on button "button" at bounding box center [583, 444] width 115 height 66
click at [601, 445] on button "button" at bounding box center [583, 444] width 115 height 66
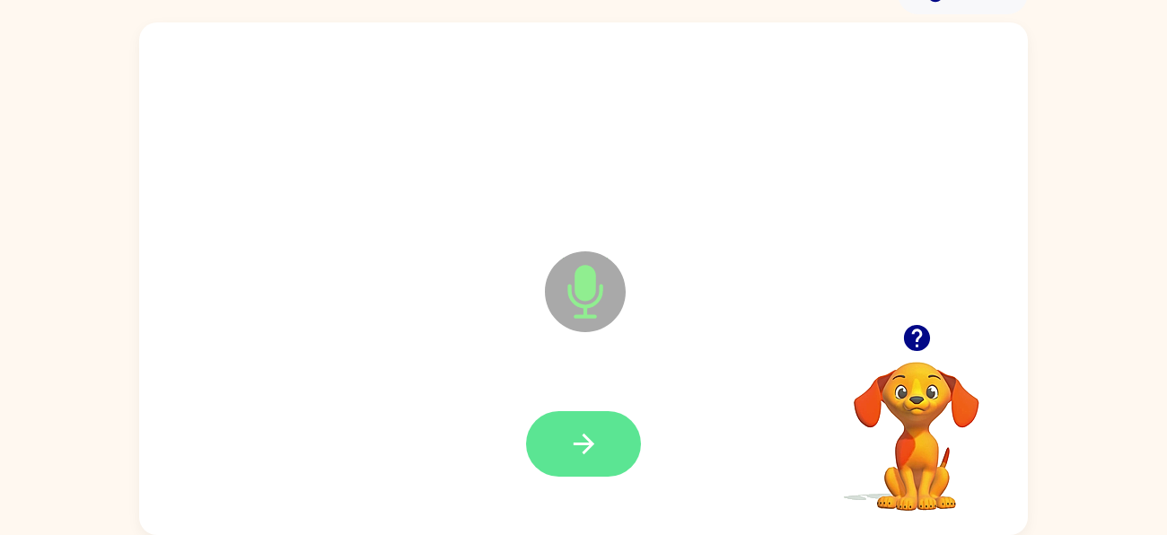
click at [604, 424] on button "button" at bounding box center [583, 444] width 115 height 66
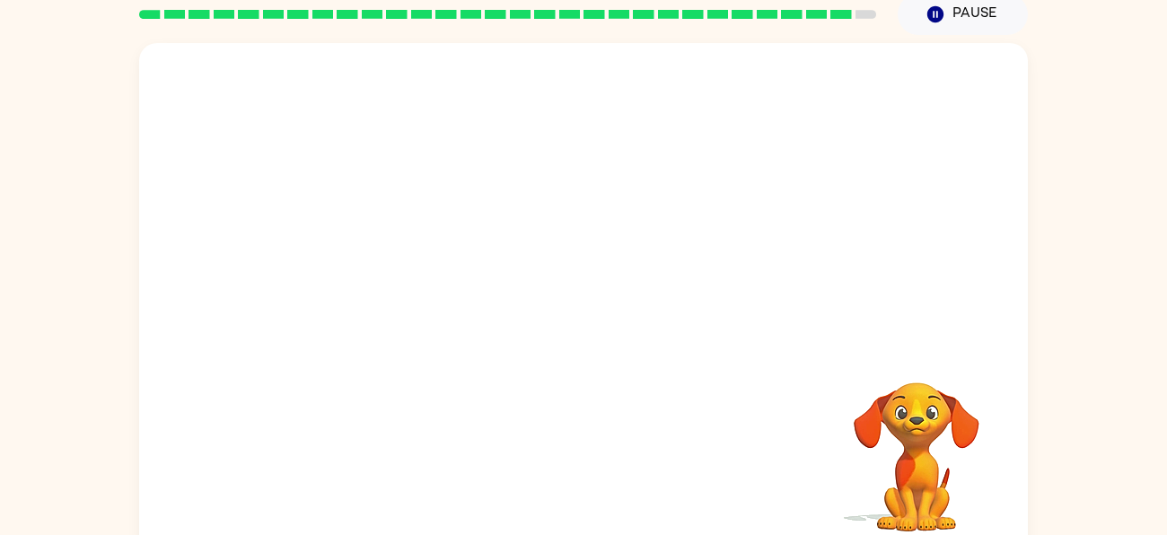
scroll to position [76, 0]
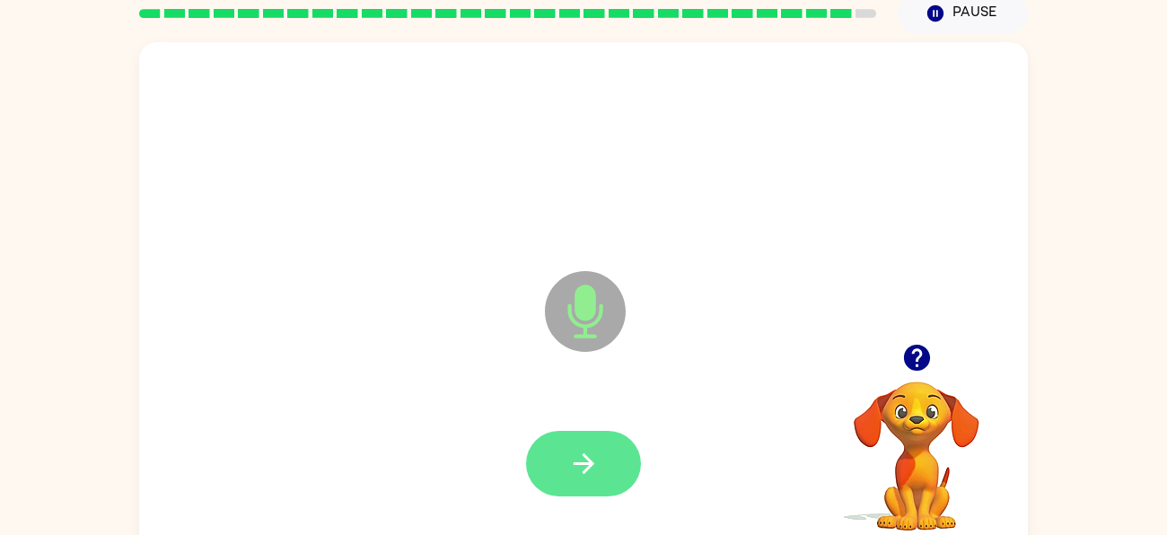
click at [603, 459] on button "button" at bounding box center [583, 464] width 115 height 66
click at [599, 453] on icon "button" at bounding box center [583, 463] width 31 height 31
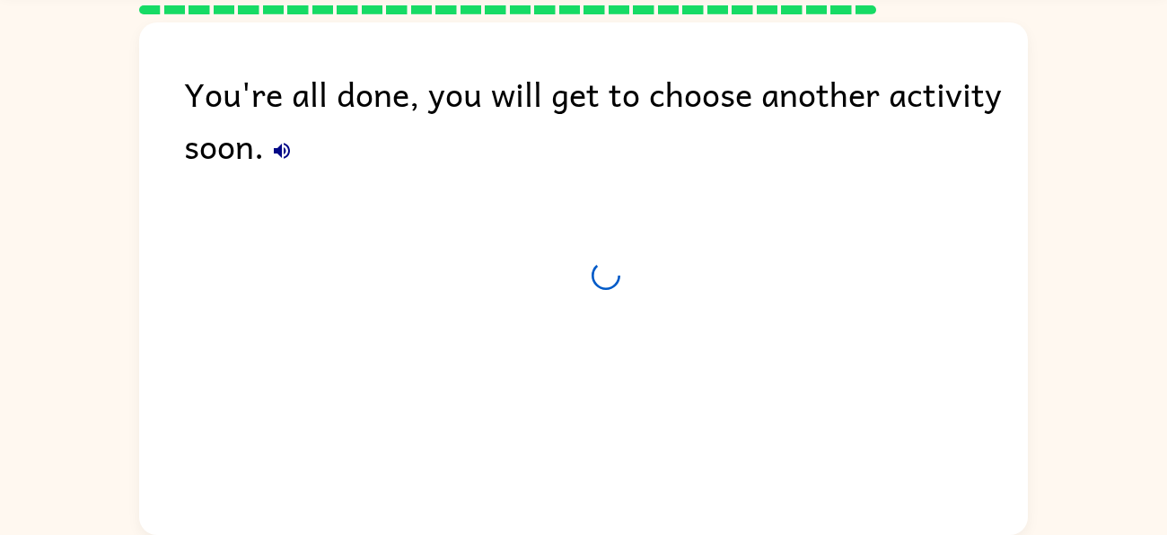
scroll to position [60, 0]
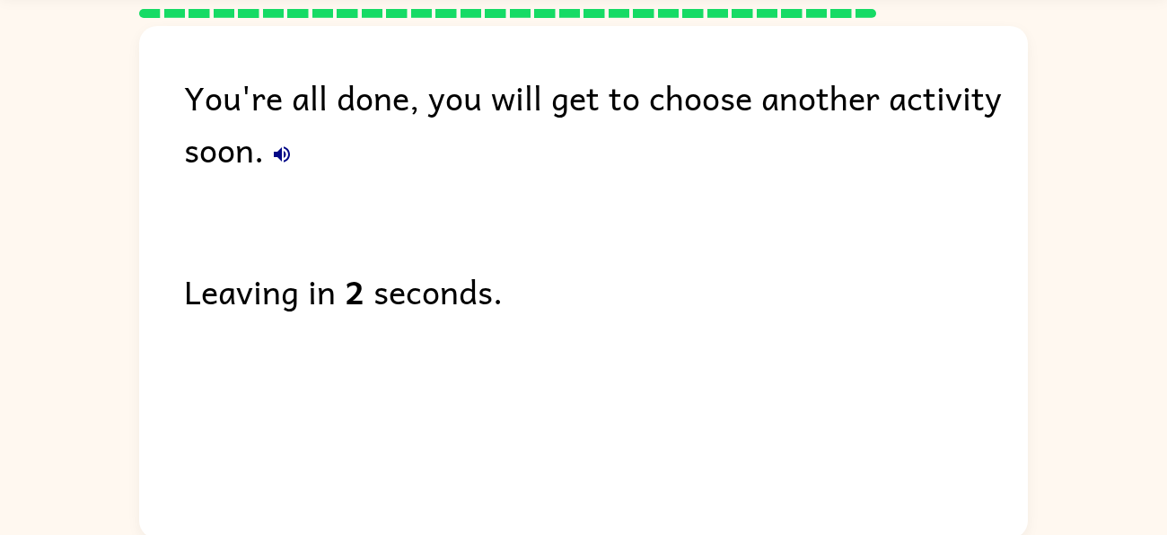
click at [296, 168] on div "You're all done, you will get to choose another activity soon." at bounding box center [606, 123] width 844 height 104
click at [283, 149] on icon "button" at bounding box center [282, 155] width 22 height 22
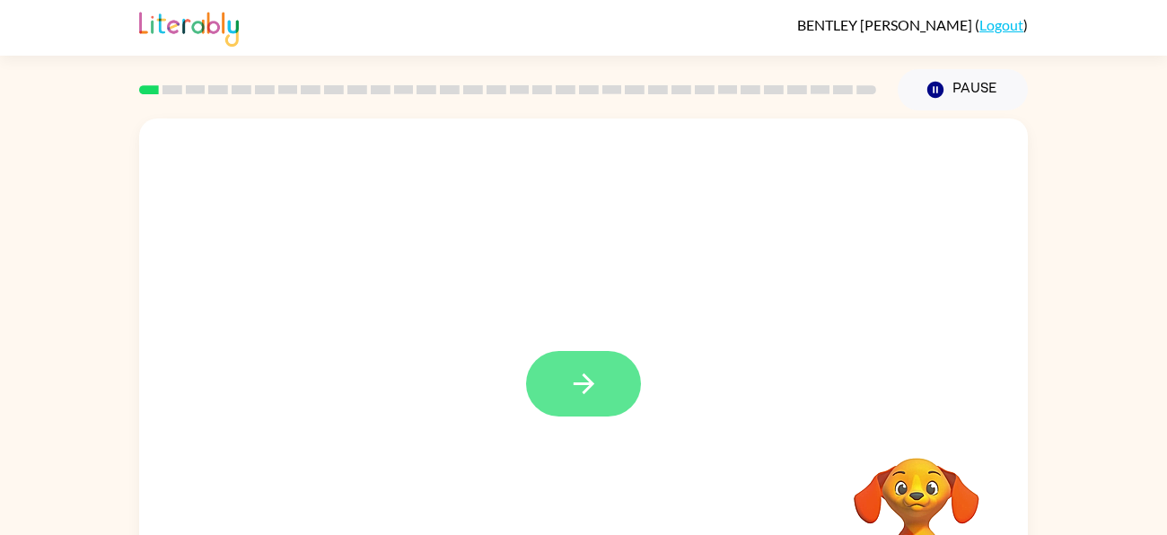
click at [604, 370] on button "button" at bounding box center [583, 384] width 115 height 66
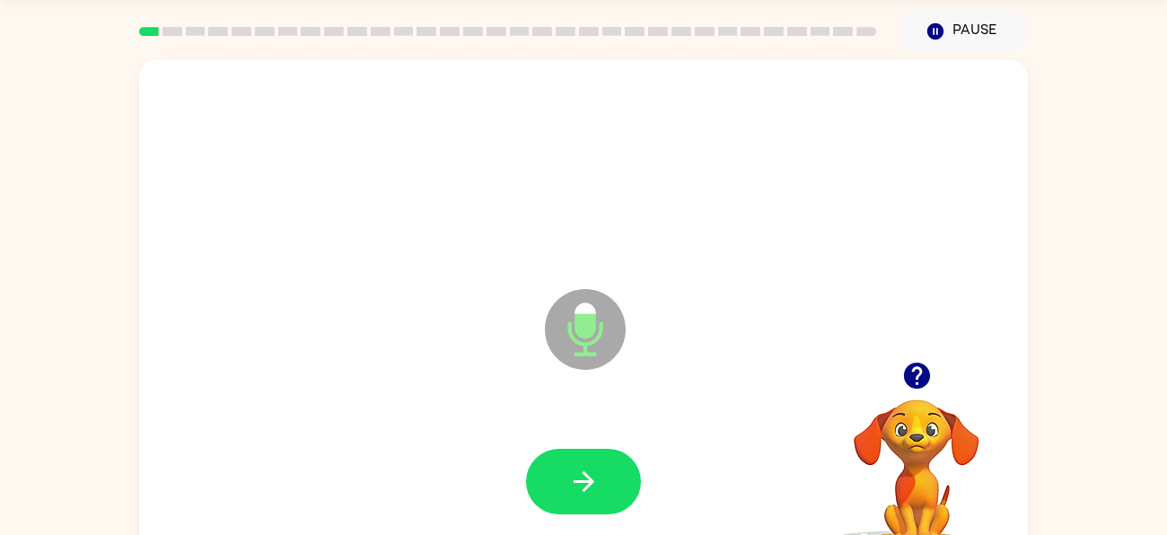
scroll to position [97, 0]
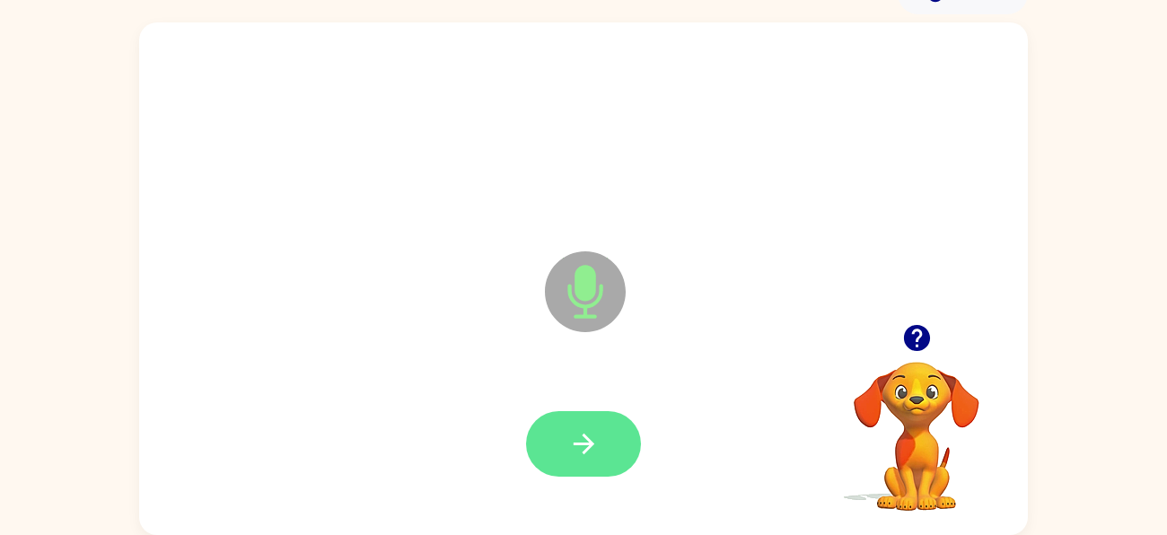
click at [593, 438] on icon "button" at bounding box center [583, 443] width 31 height 31
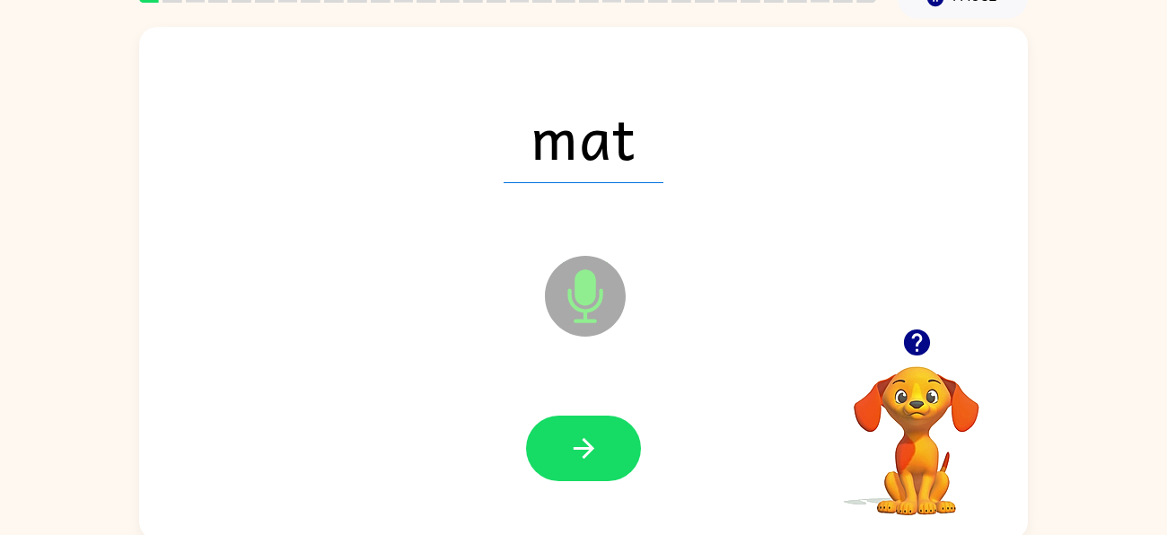
scroll to position [91, 0]
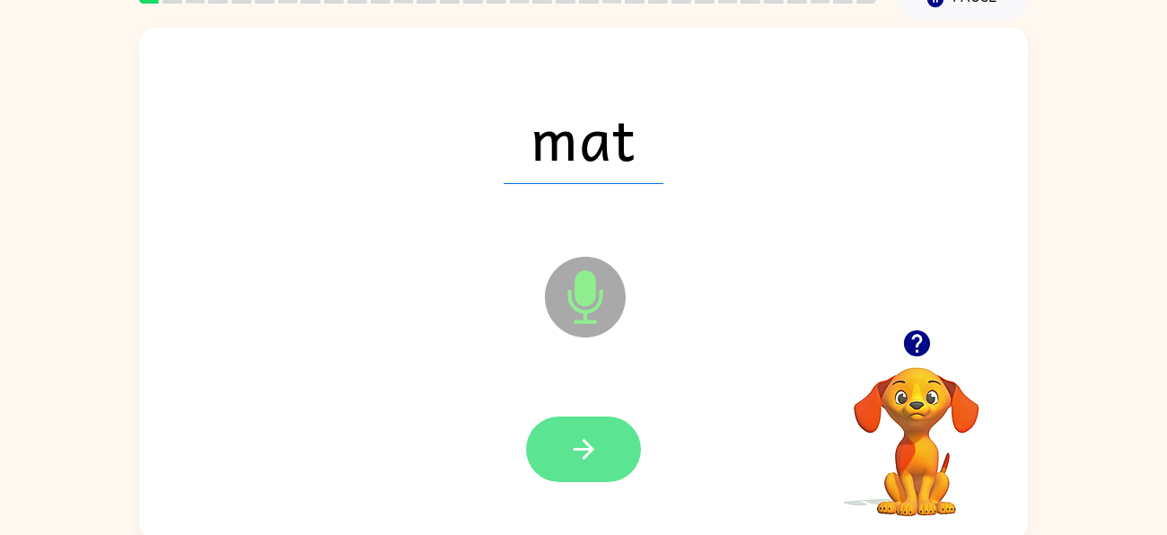
click at [612, 445] on button "button" at bounding box center [583, 450] width 115 height 66
click at [610, 449] on button "button" at bounding box center [583, 450] width 115 height 66
click at [594, 459] on icon "button" at bounding box center [583, 449] width 31 height 31
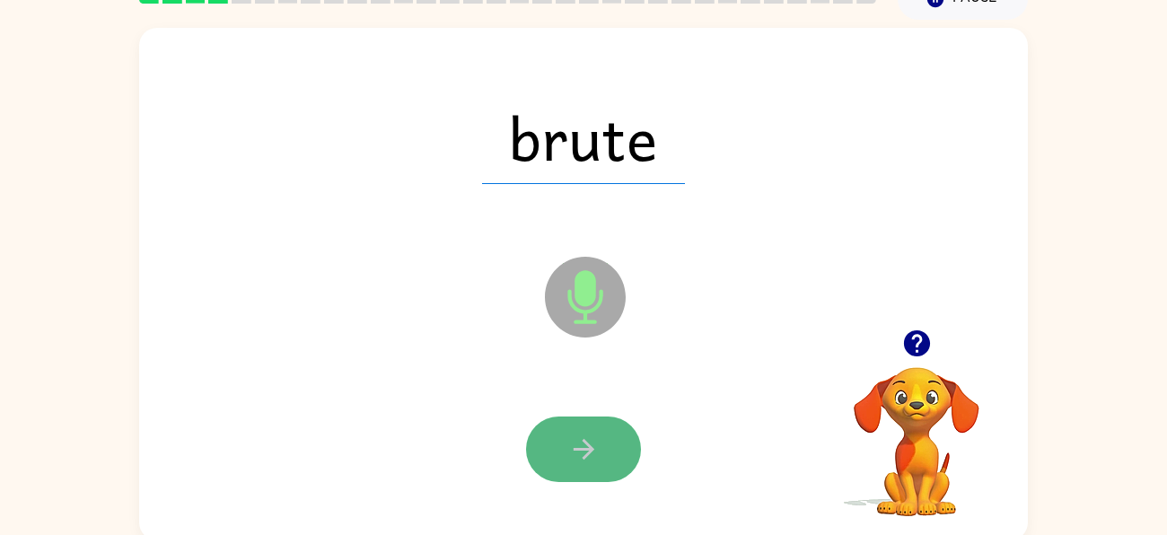
click at [603, 440] on button "button" at bounding box center [583, 450] width 115 height 66
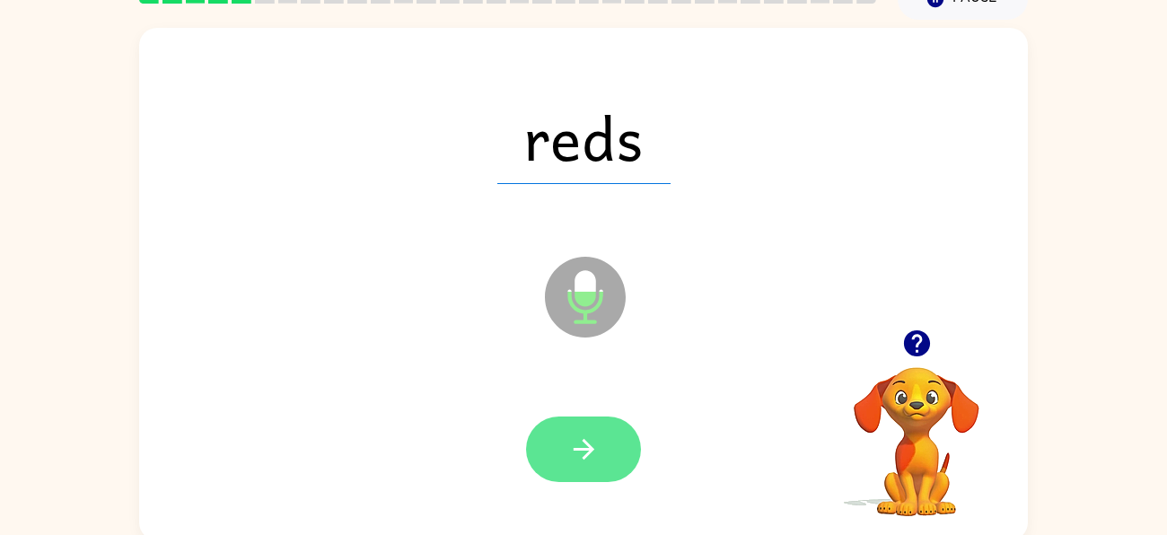
click at [629, 437] on button "button" at bounding box center [583, 450] width 115 height 66
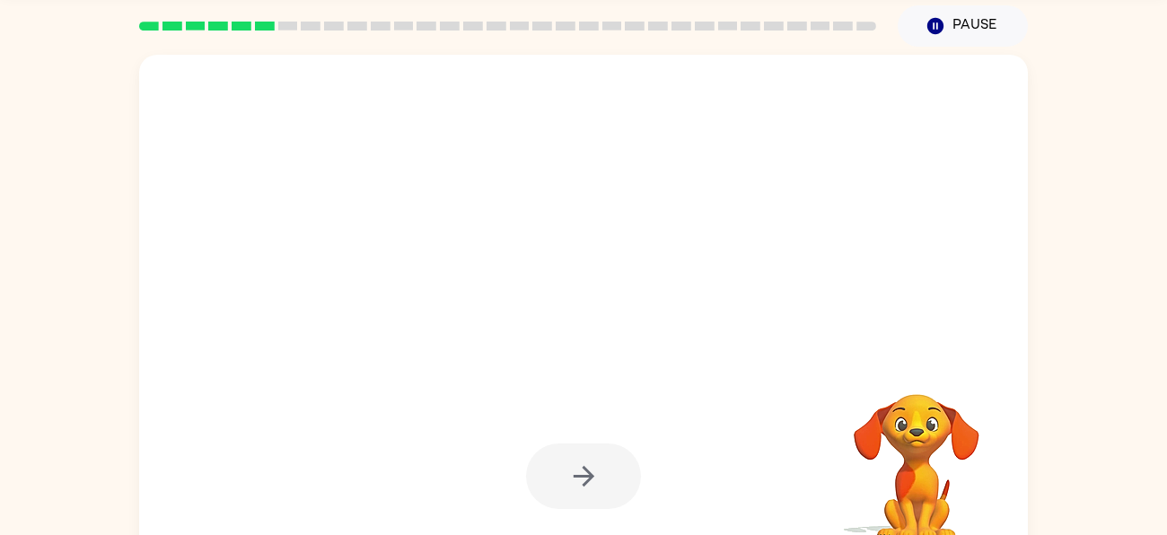
scroll to position [97, 0]
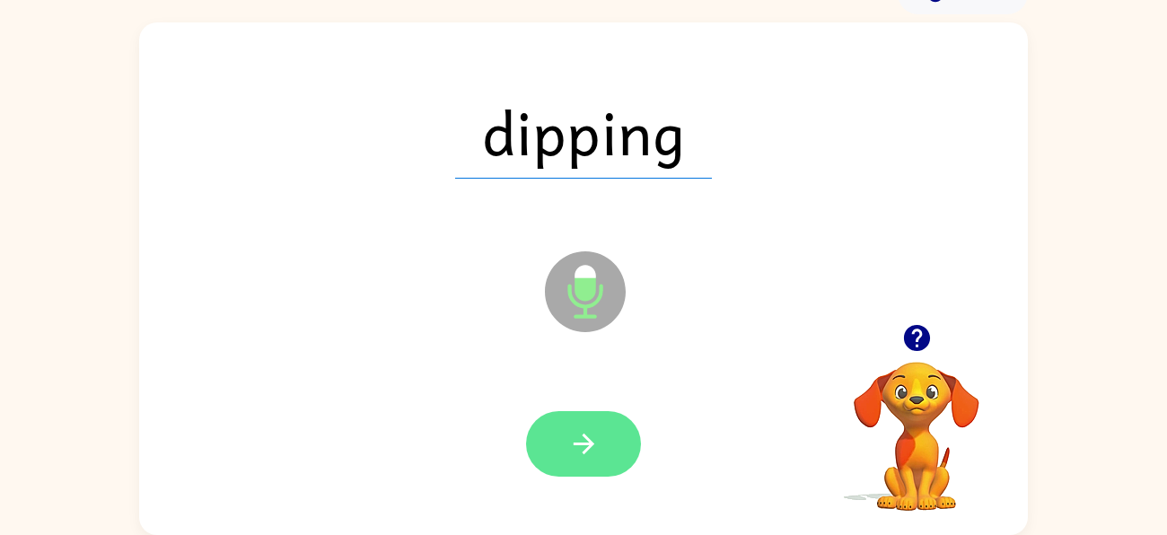
click at [626, 439] on button "button" at bounding box center [583, 444] width 115 height 66
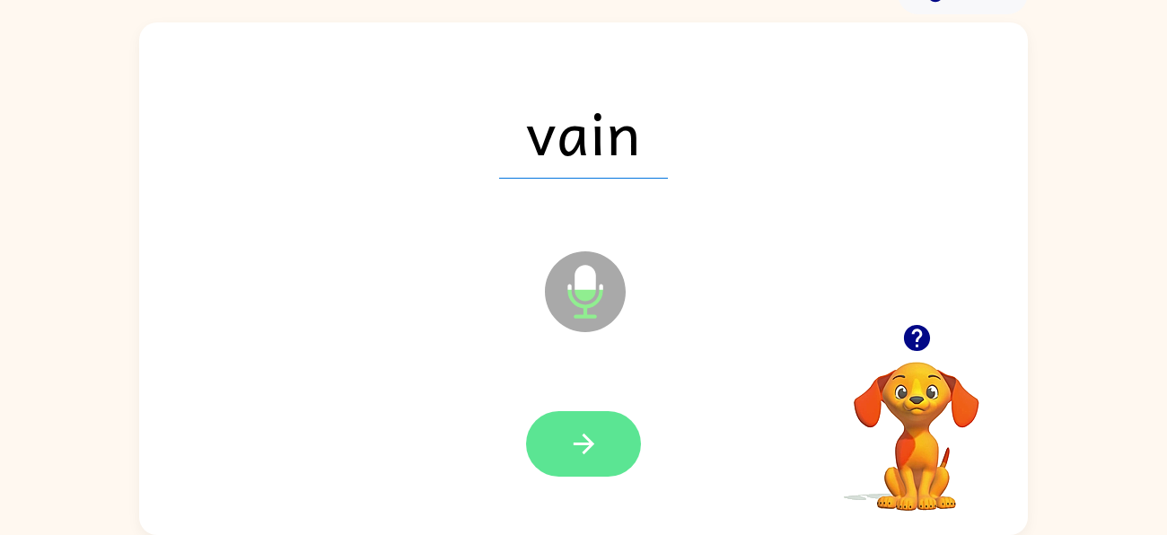
click at [601, 445] on button "button" at bounding box center [583, 444] width 115 height 66
click at [620, 454] on button "button" at bounding box center [583, 444] width 115 height 66
click at [620, 438] on button "button" at bounding box center [583, 444] width 115 height 66
click at [607, 431] on button "button" at bounding box center [583, 444] width 115 height 66
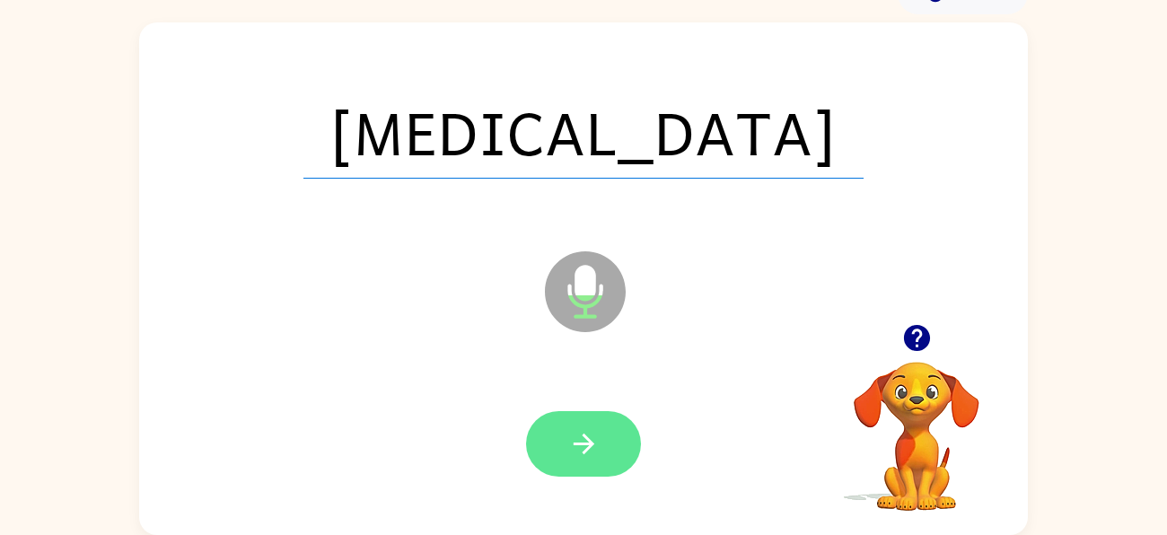
click at [603, 430] on button "button" at bounding box center [583, 444] width 115 height 66
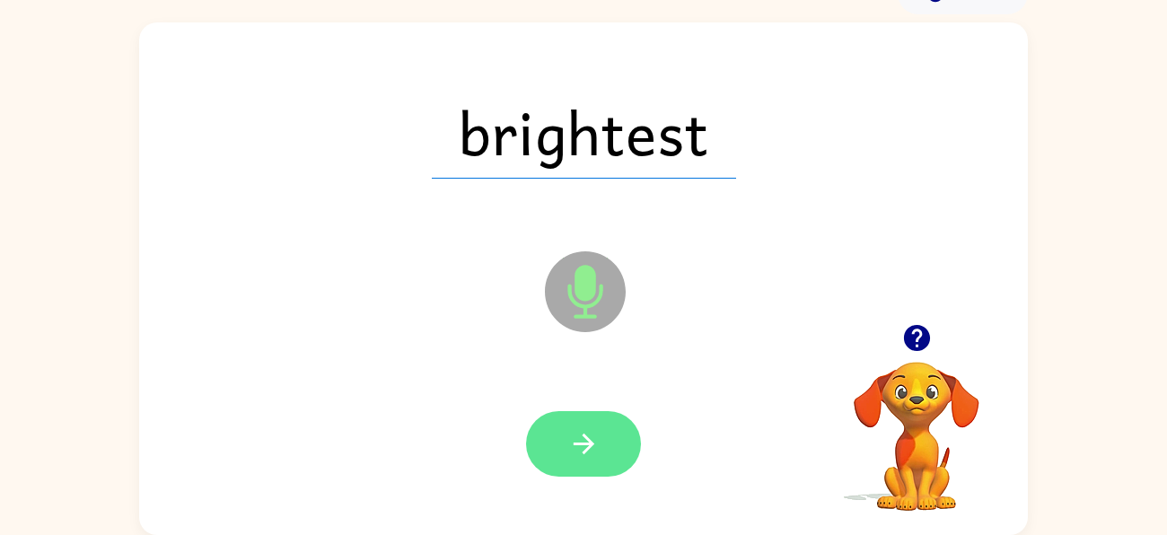
click at [619, 427] on button "button" at bounding box center [583, 444] width 115 height 66
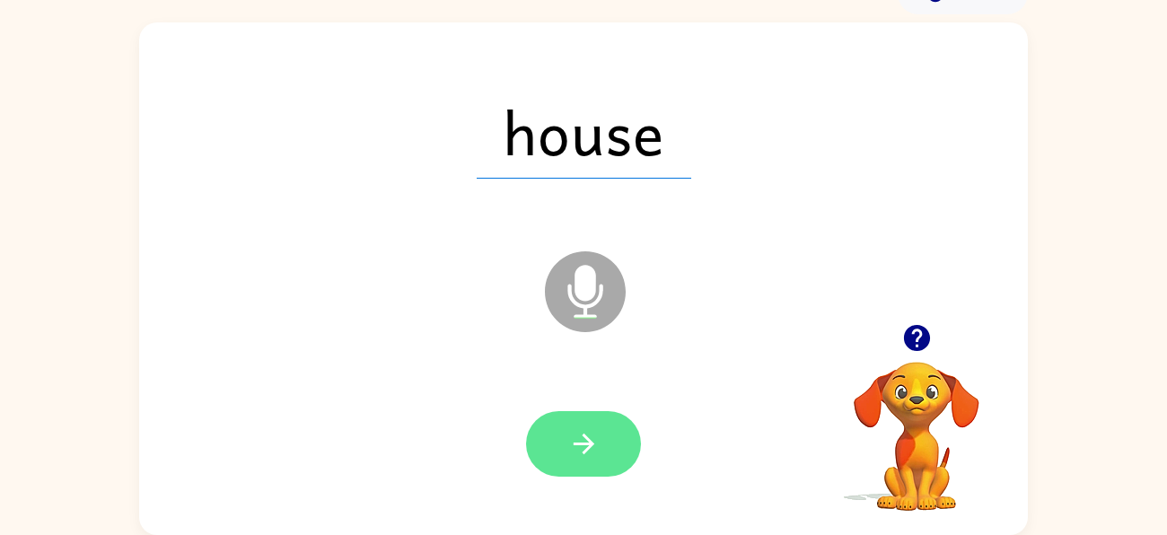
click at [619, 433] on button "button" at bounding box center [583, 444] width 115 height 66
click at [610, 433] on button "button" at bounding box center [583, 444] width 115 height 66
click at [617, 432] on button "button" at bounding box center [583, 444] width 115 height 66
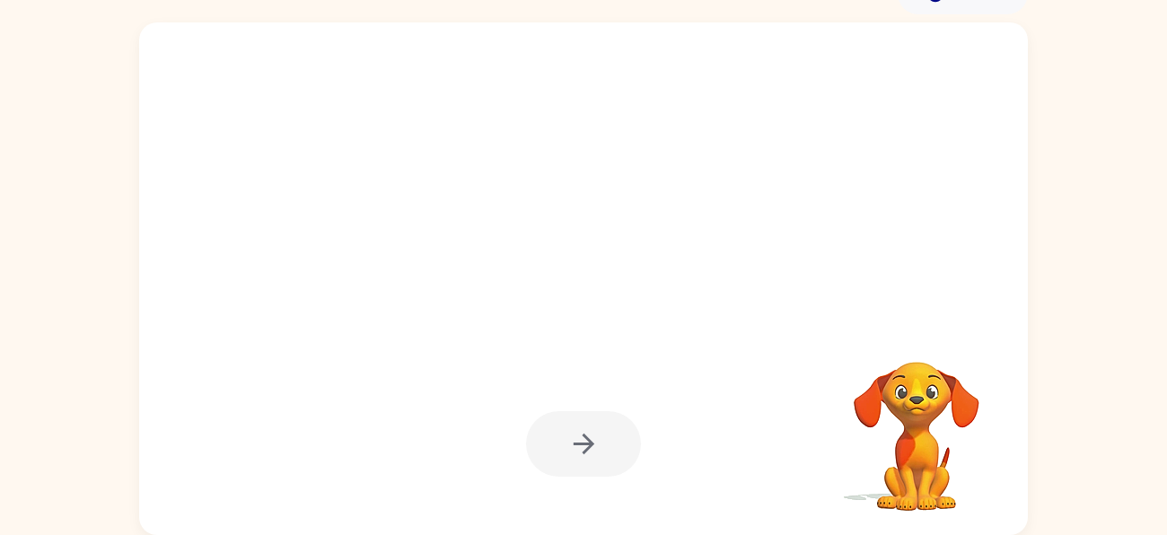
click at [718, 389] on div at bounding box center [583, 444] width 853 height 147
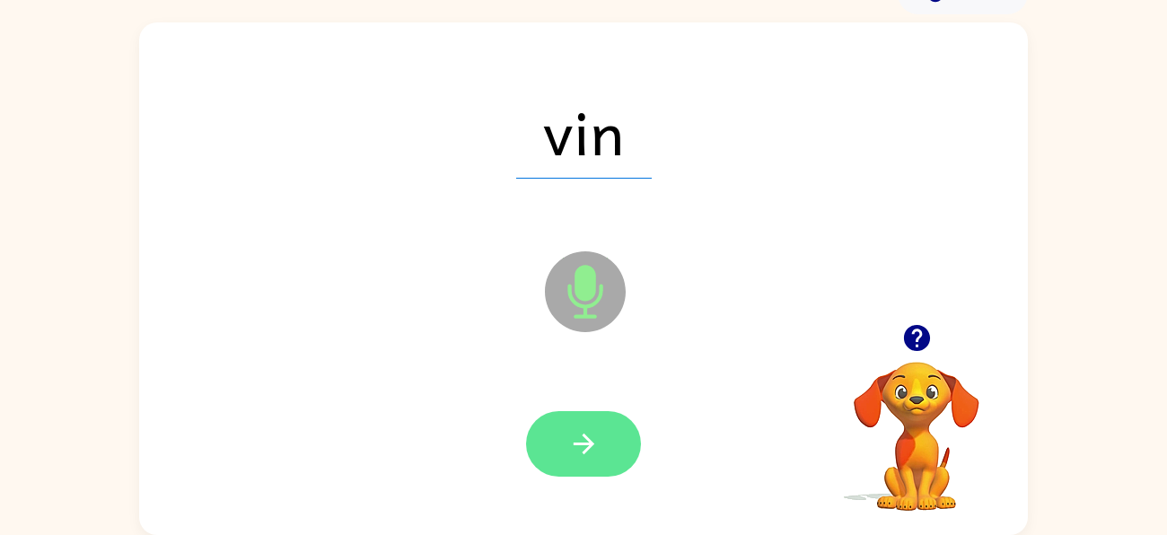
click at [612, 449] on button "button" at bounding box center [583, 444] width 115 height 66
click at [603, 434] on button "button" at bounding box center [583, 444] width 115 height 66
click at [617, 450] on button "button" at bounding box center [583, 444] width 115 height 66
click at [608, 434] on button "button" at bounding box center [583, 444] width 115 height 66
click at [598, 436] on icon "button" at bounding box center [583, 443] width 31 height 31
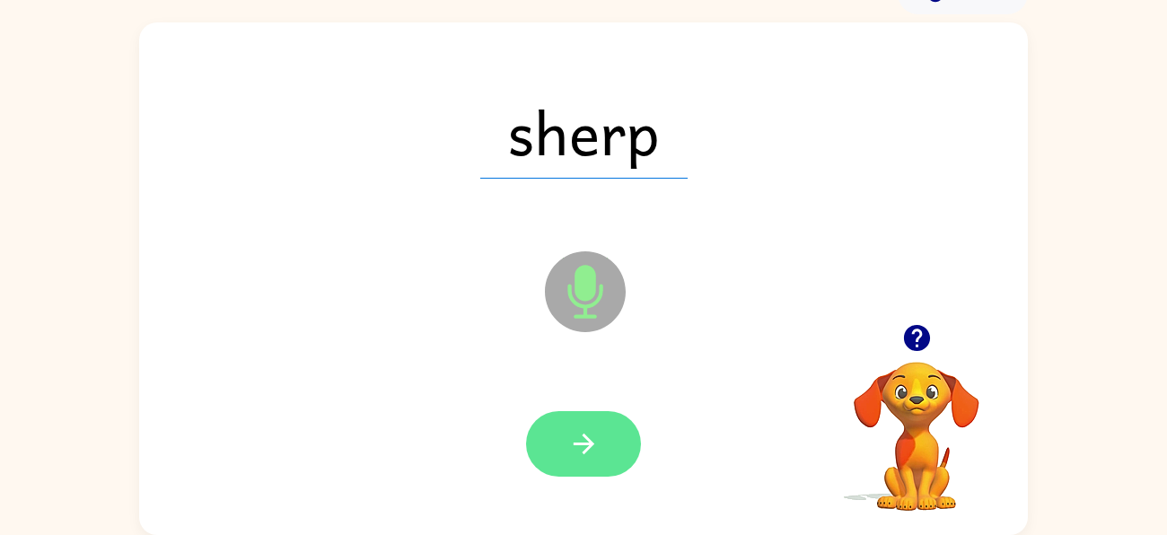
click at [619, 423] on button "button" at bounding box center [583, 444] width 115 height 66
click at [609, 435] on button "button" at bounding box center [583, 444] width 115 height 66
click at [596, 436] on icon "button" at bounding box center [583, 443] width 31 height 31
click at [594, 444] on icon "button" at bounding box center [583, 443] width 31 height 31
click at [621, 420] on button "button" at bounding box center [583, 444] width 115 height 66
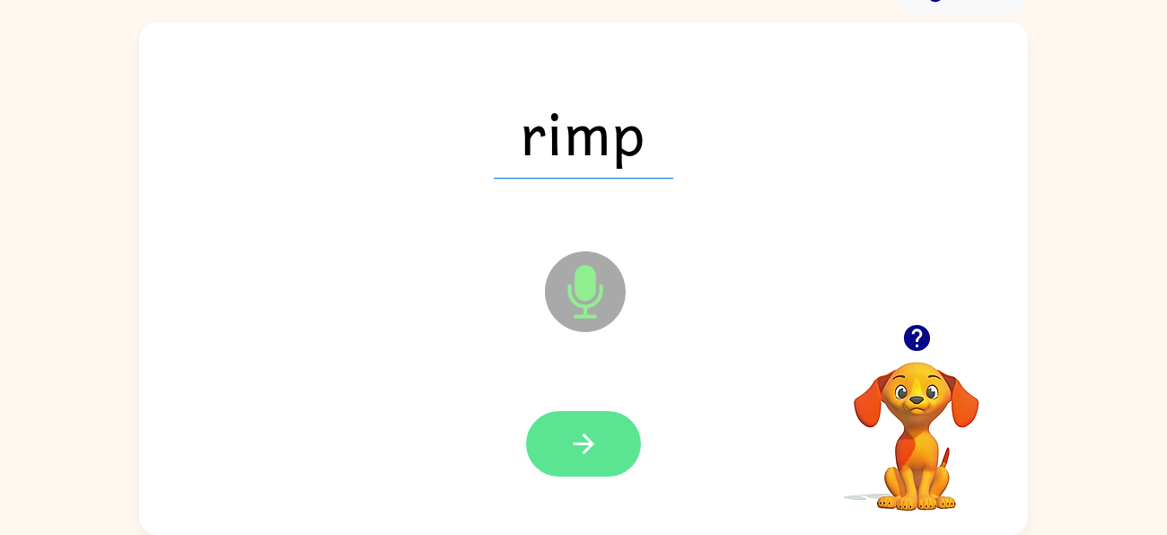
click at [611, 439] on button "button" at bounding box center [583, 444] width 115 height 66
click at [614, 429] on button "button" at bounding box center [583, 444] width 115 height 66
click at [601, 420] on button "button" at bounding box center [583, 444] width 115 height 66
click at [610, 444] on button "button" at bounding box center [583, 444] width 115 height 66
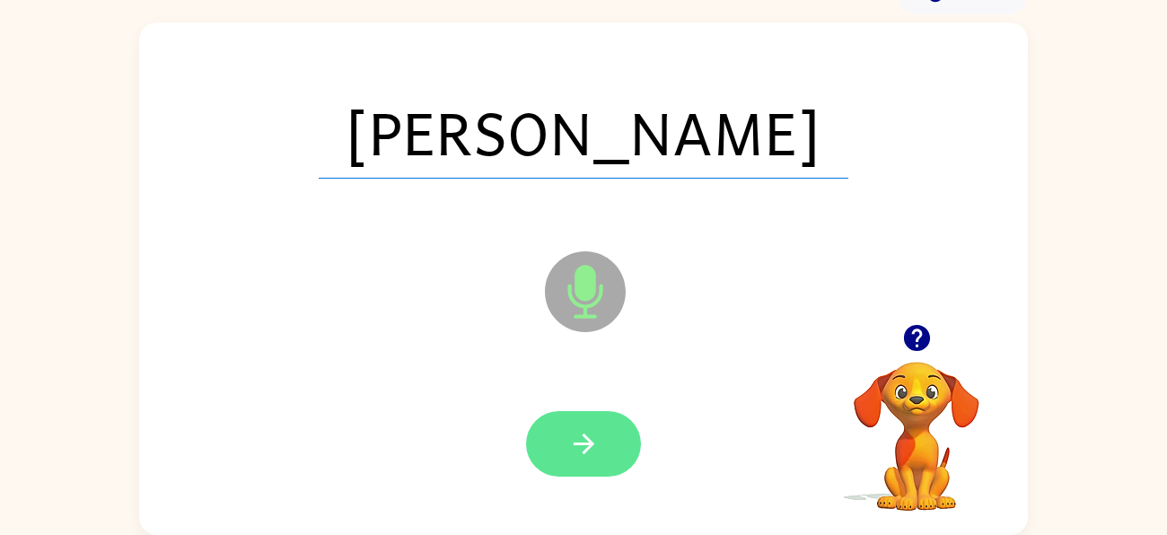
click at [611, 430] on button "button" at bounding box center [583, 444] width 115 height 66
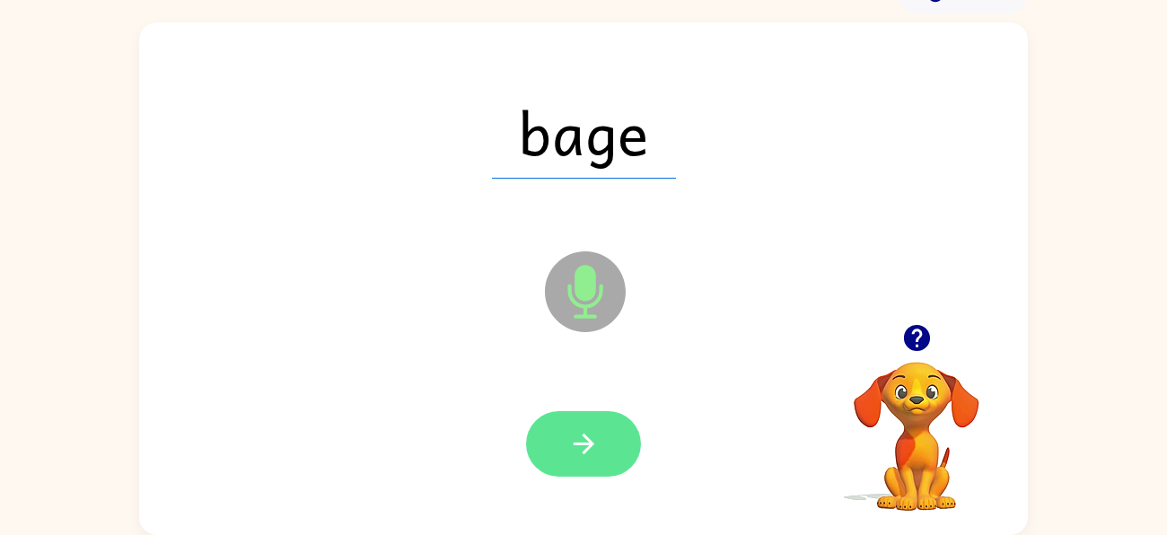
click at [607, 433] on button "button" at bounding box center [583, 444] width 115 height 66
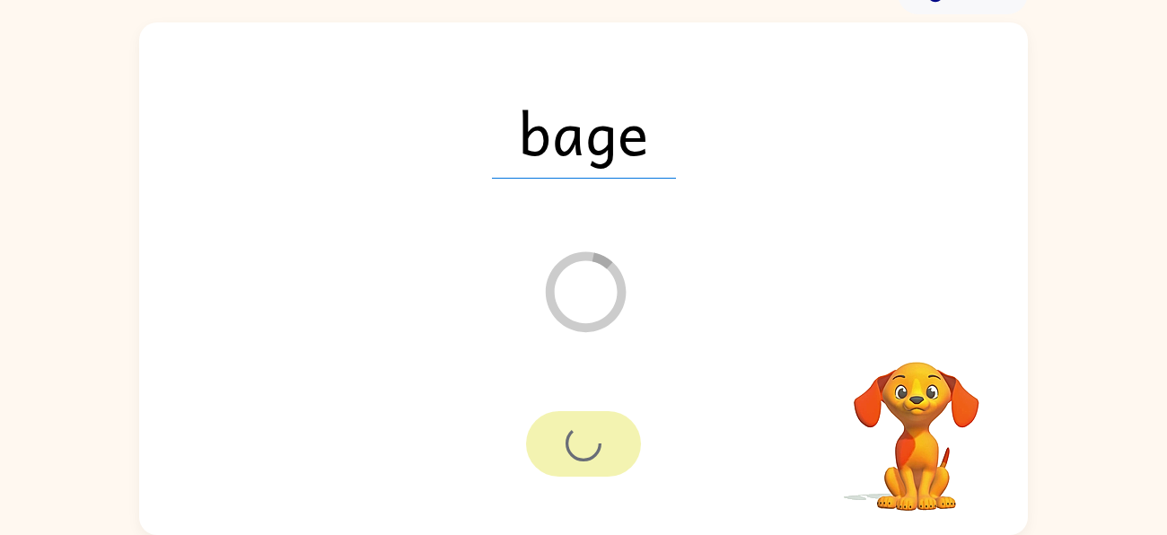
scroll to position [65, 0]
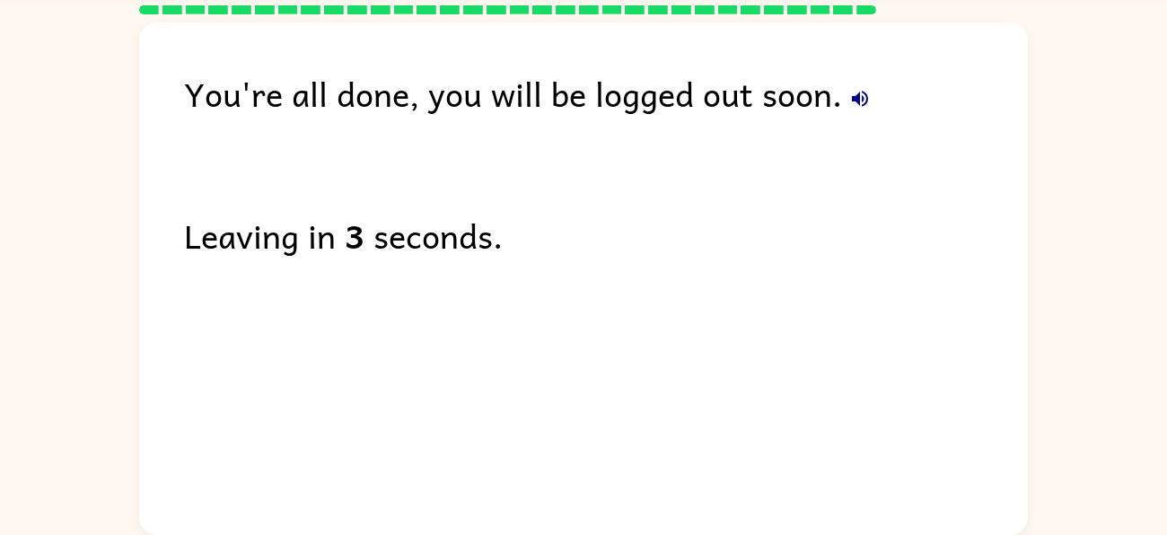
click at [872, 82] on div "You're all done, you will be logged out soon." at bounding box center [606, 93] width 844 height 52
click at [864, 99] on icon "button" at bounding box center [860, 99] width 16 height 16
